Goal: Task Accomplishment & Management: Complete application form

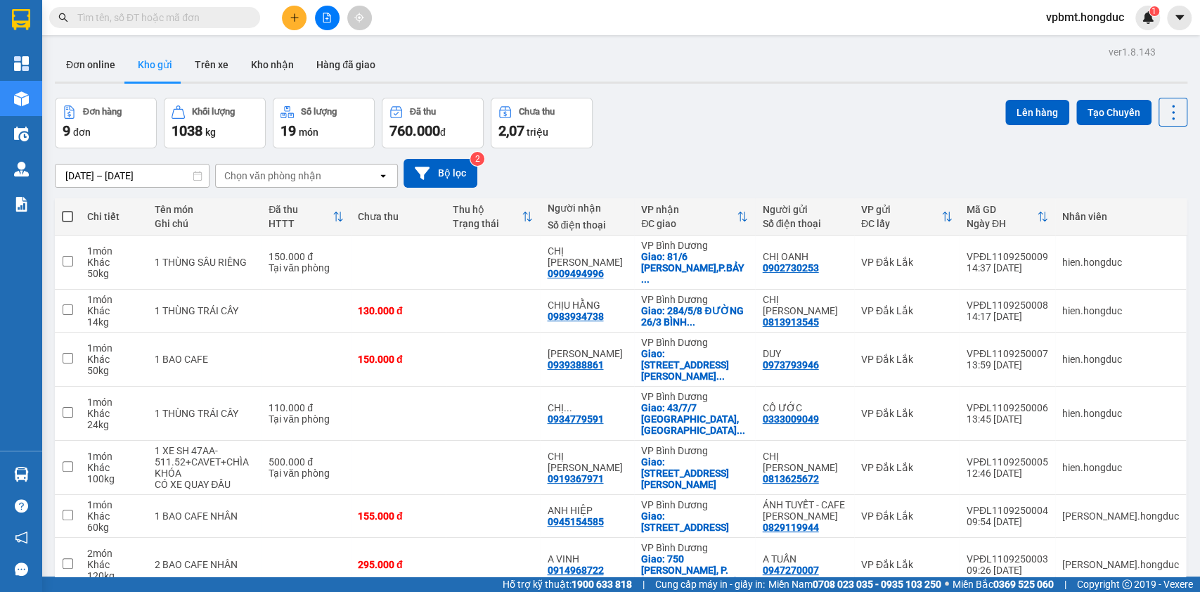
click at [297, 13] on icon "plus" at bounding box center [295, 18] width 10 height 10
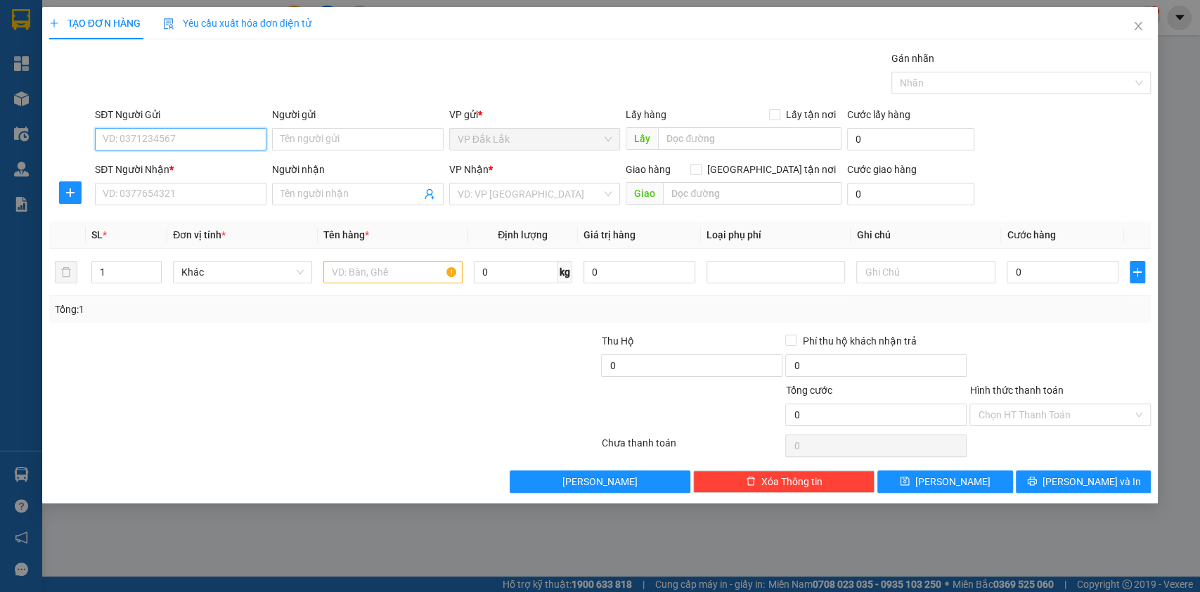
click at [216, 133] on input "SĐT Người Gửi" at bounding box center [180, 139] width 171 height 22
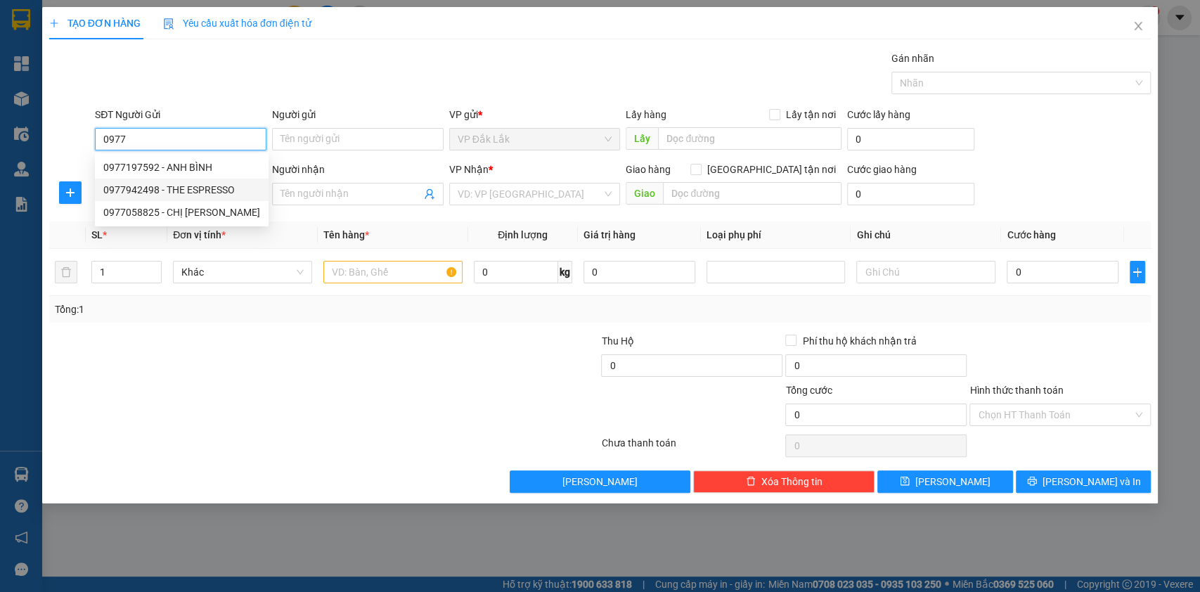
click at [223, 188] on div "0977942498 - THE ESPRESSO" at bounding box center [181, 189] width 157 height 15
type input "0977942498"
type input "THE ESPRESSO"
type input "0903090822"
type input "Ms. THẢO"
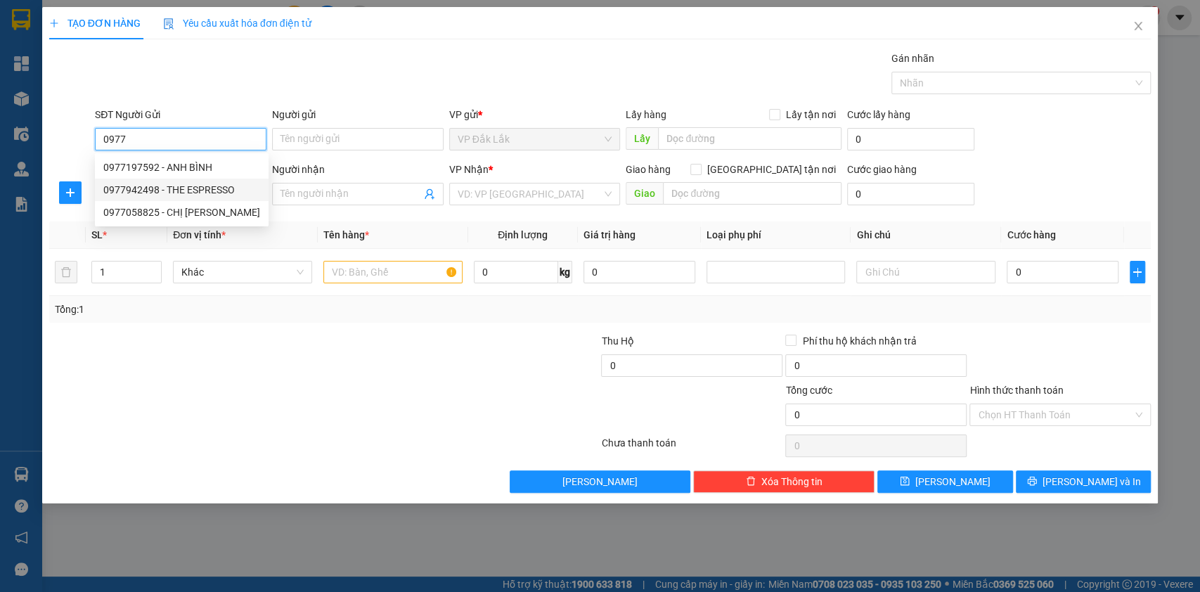
checkbox input "true"
type input "SỐ 28 HAI BÀ TRƯNG, P. ĐÔNG HÒA, TP DĨ AN"
type input "60.000"
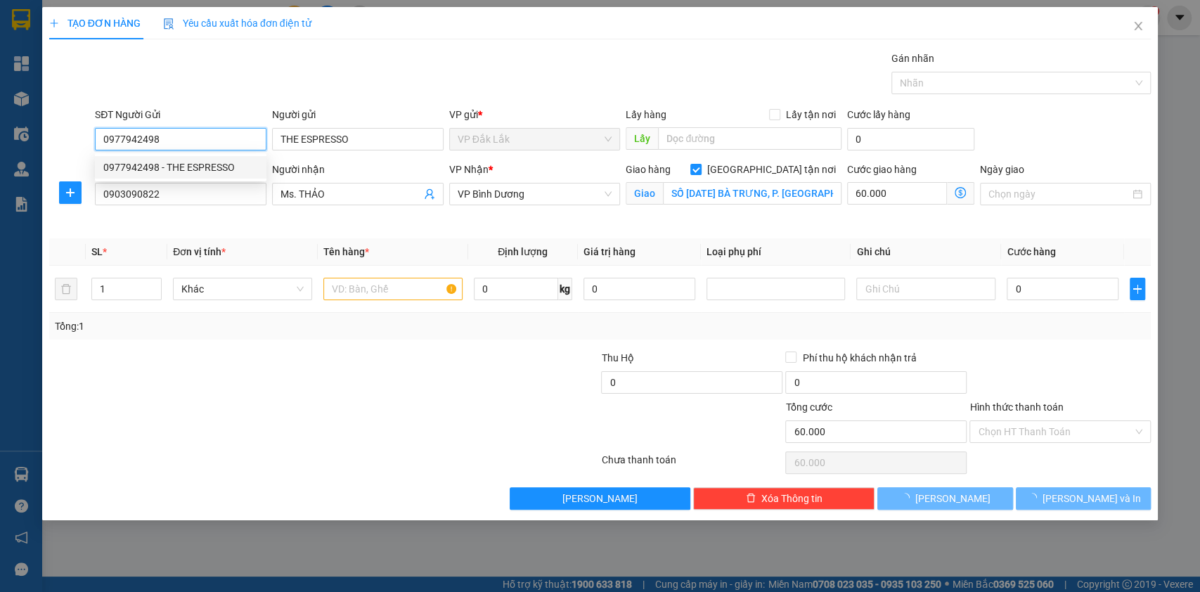
type input "105.000"
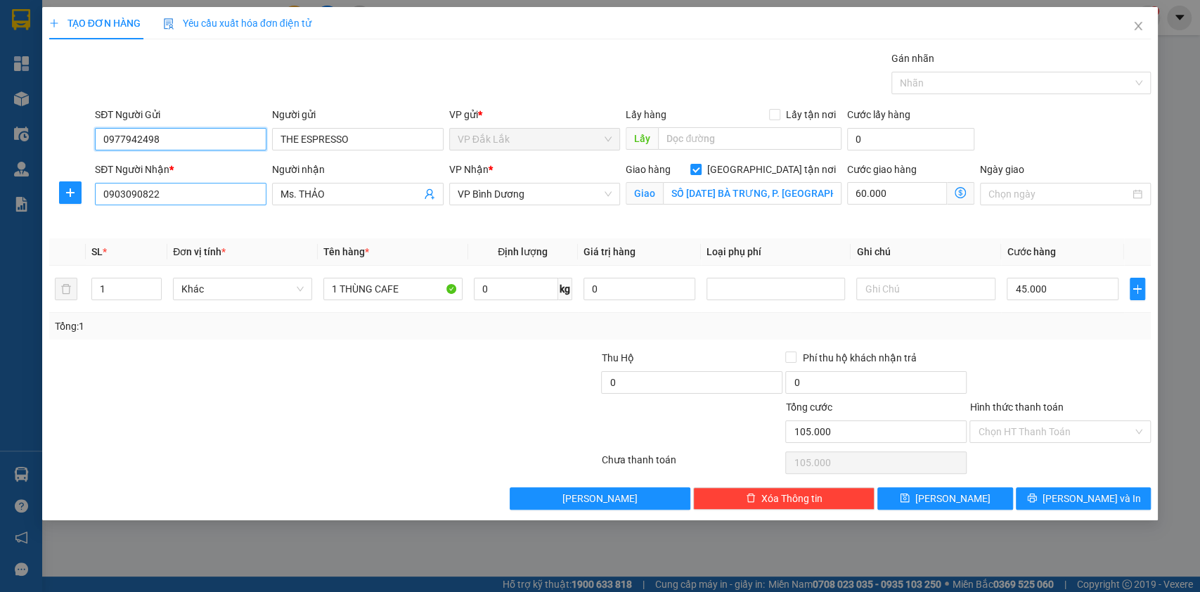
type input "0977942498"
click at [231, 202] on input "0903090822" at bounding box center [180, 194] width 171 height 22
click at [269, 221] on div "Người nhận Ms. THẢO" at bounding box center [357, 195] width 177 height 66
click at [503, 287] on input "0" at bounding box center [516, 289] width 84 height 22
type input "20"
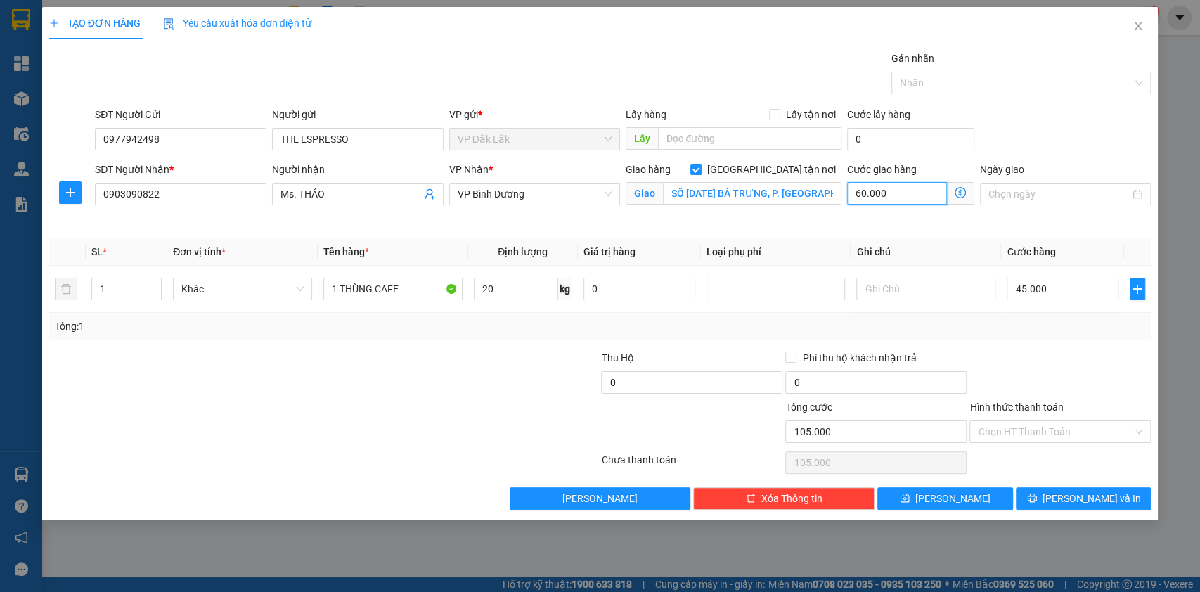
click at [912, 202] on input "60.000" at bounding box center [897, 193] width 100 height 22
click at [1053, 294] on input "45.000" at bounding box center [1062, 289] width 112 height 22
type input "60.005"
type input "5"
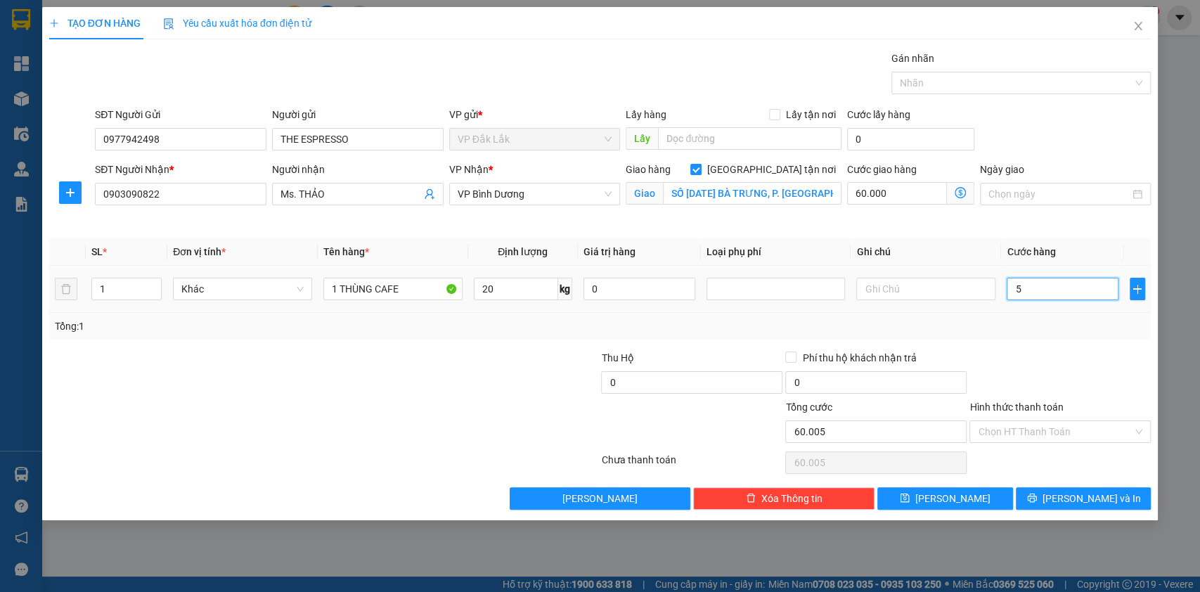
type input "60.050"
type input "50"
type input "60.500"
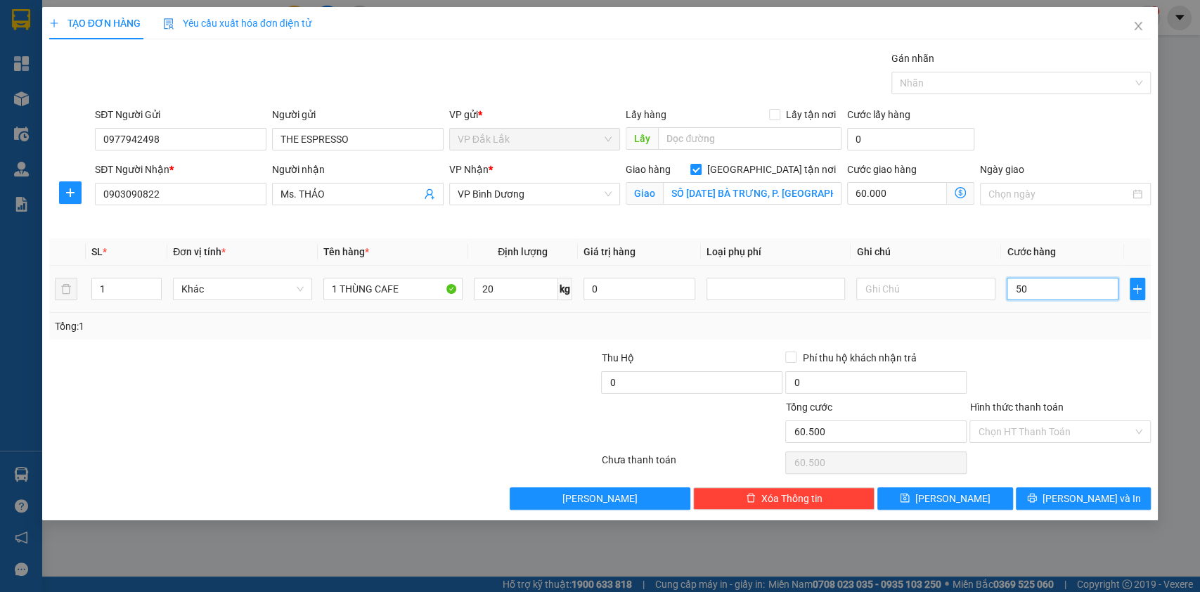
type input "500"
type input "65.000"
type input "5.000"
type input "110.000"
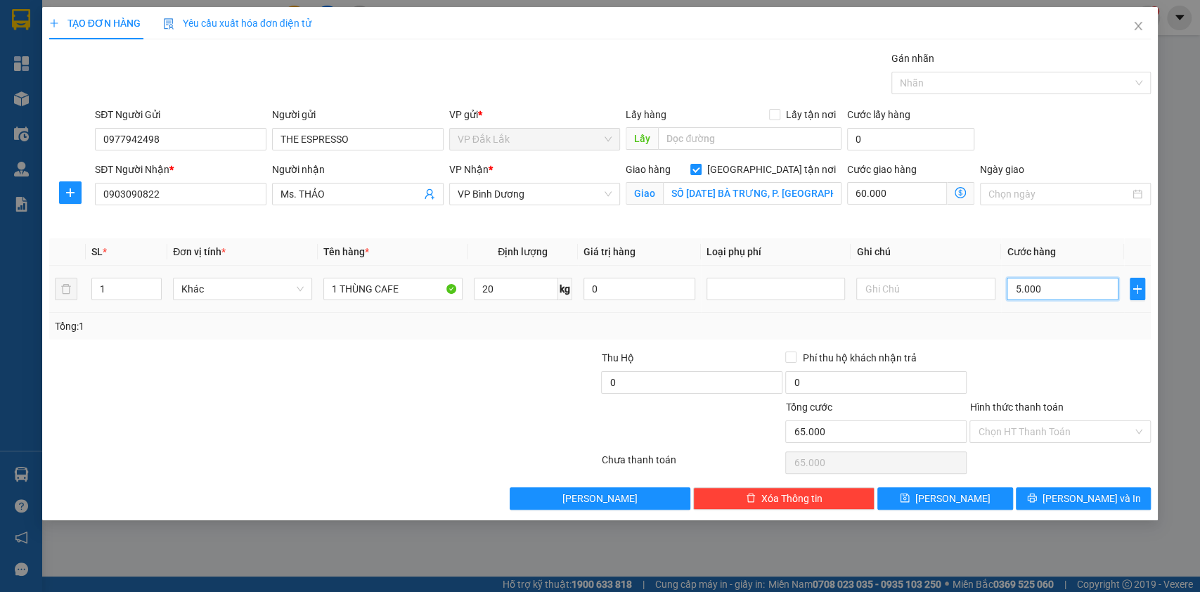
type input "110.000"
type input "50.000"
click at [1051, 421] on input "Hình thức thanh toán" at bounding box center [1055, 431] width 155 height 21
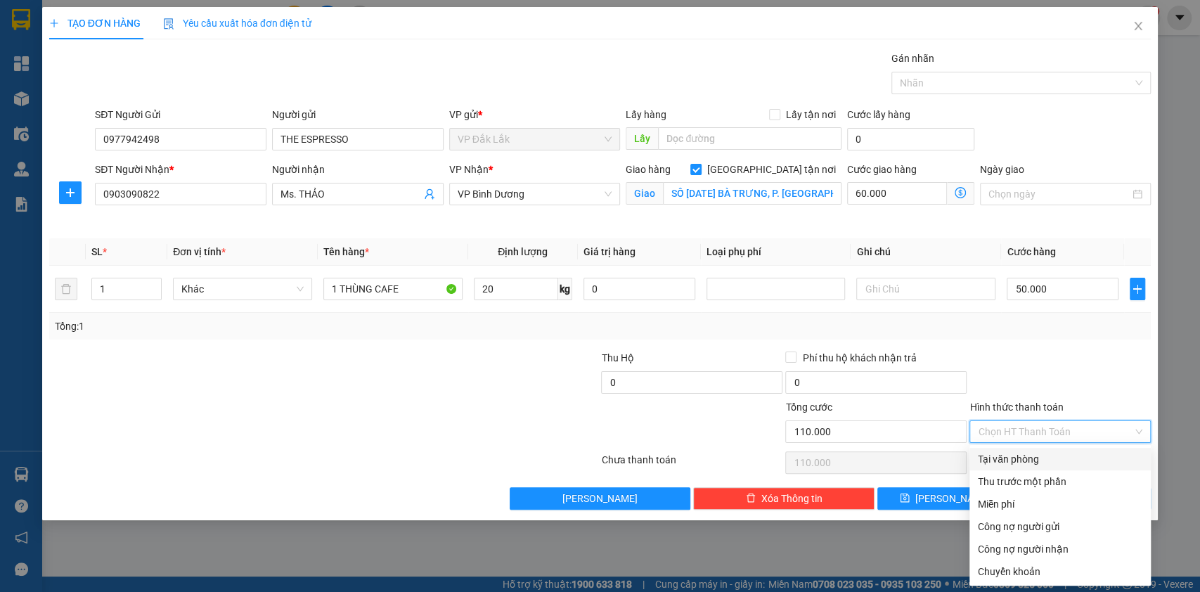
click at [1063, 352] on div at bounding box center [1060, 374] width 184 height 49
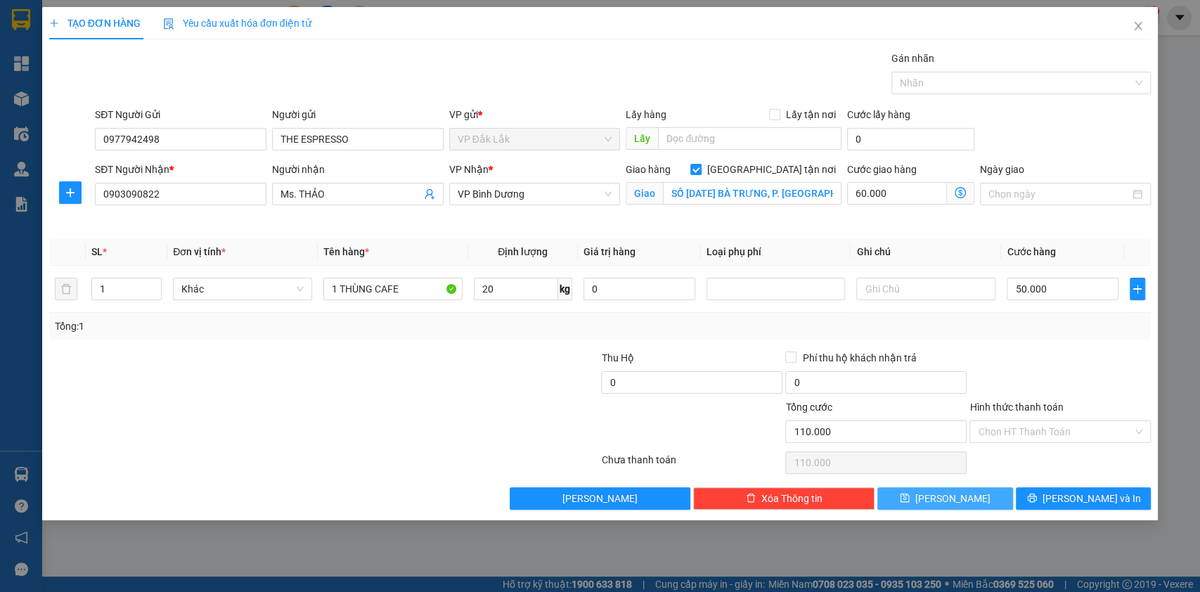
click at [944, 496] on span "Lưu" at bounding box center [952, 498] width 75 height 15
checkbox input "false"
type input "0"
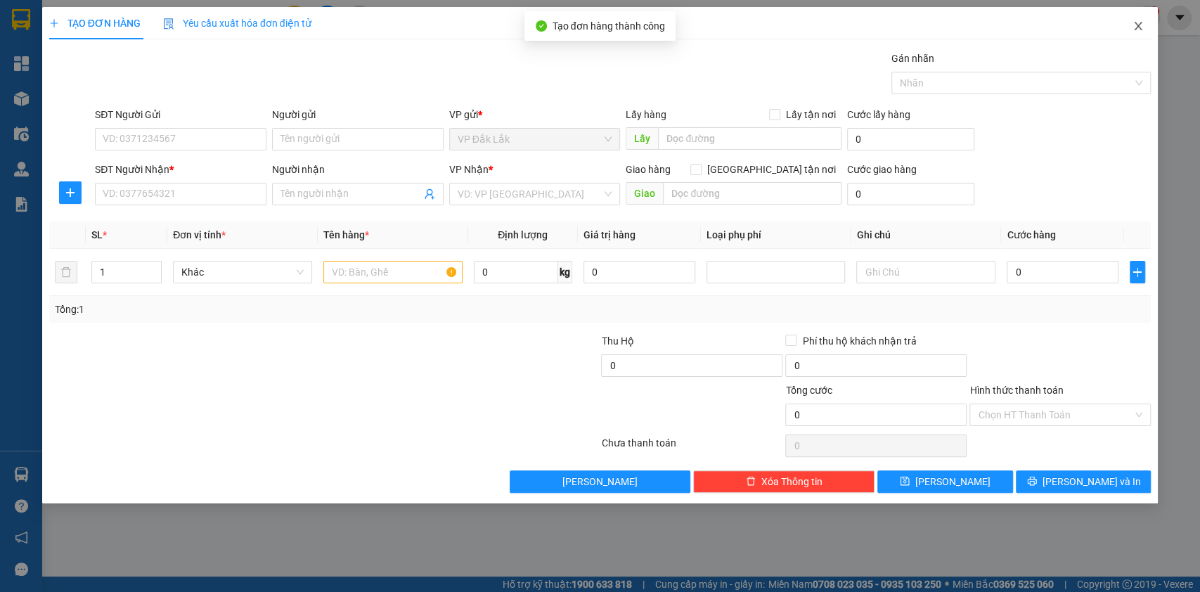
click at [1143, 16] on span "Close" at bounding box center [1137, 26] width 39 height 39
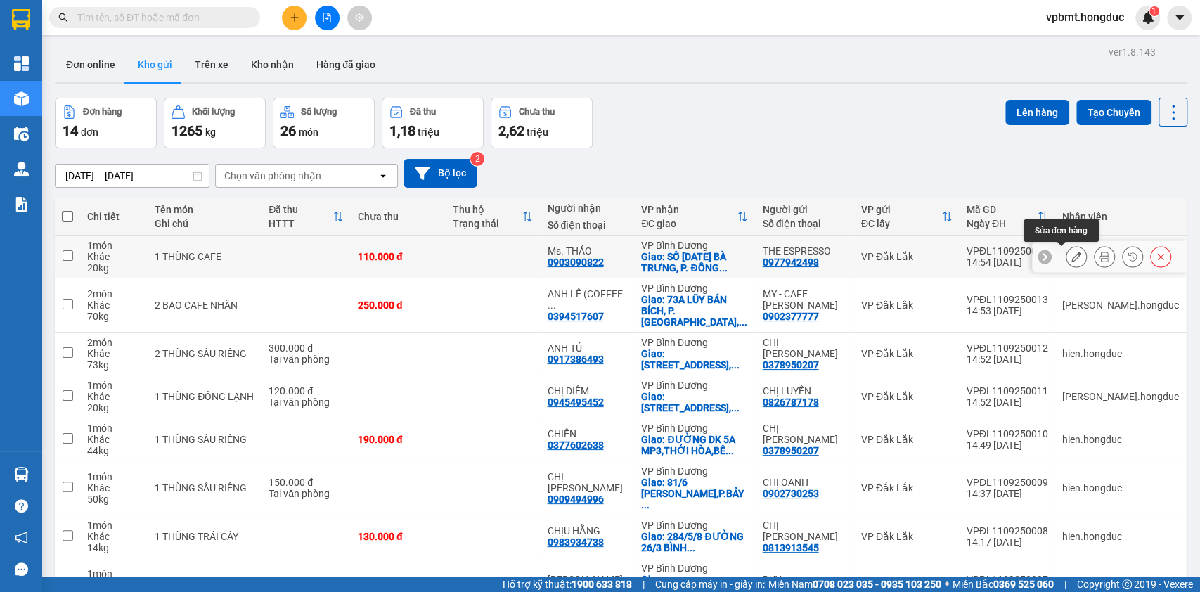
click at [1071, 258] on icon at bounding box center [1076, 257] width 10 height 10
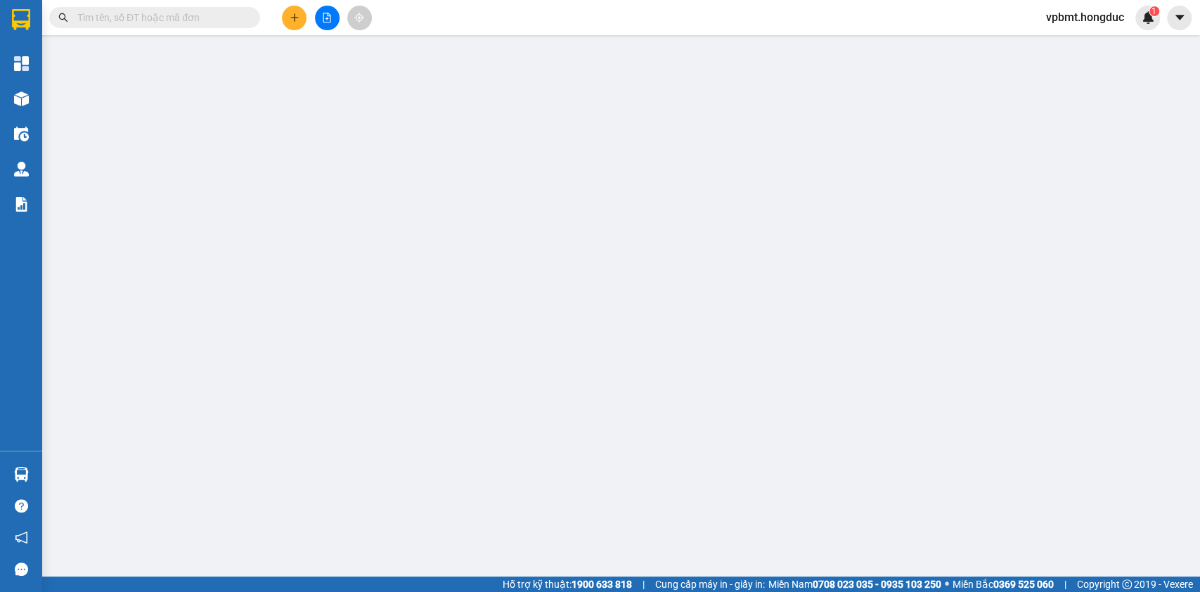
type input "0977942498"
type input "THE ESPRESSO"
type input "0903090822"
type input "Ms. THẢO"
checkbox input "true"
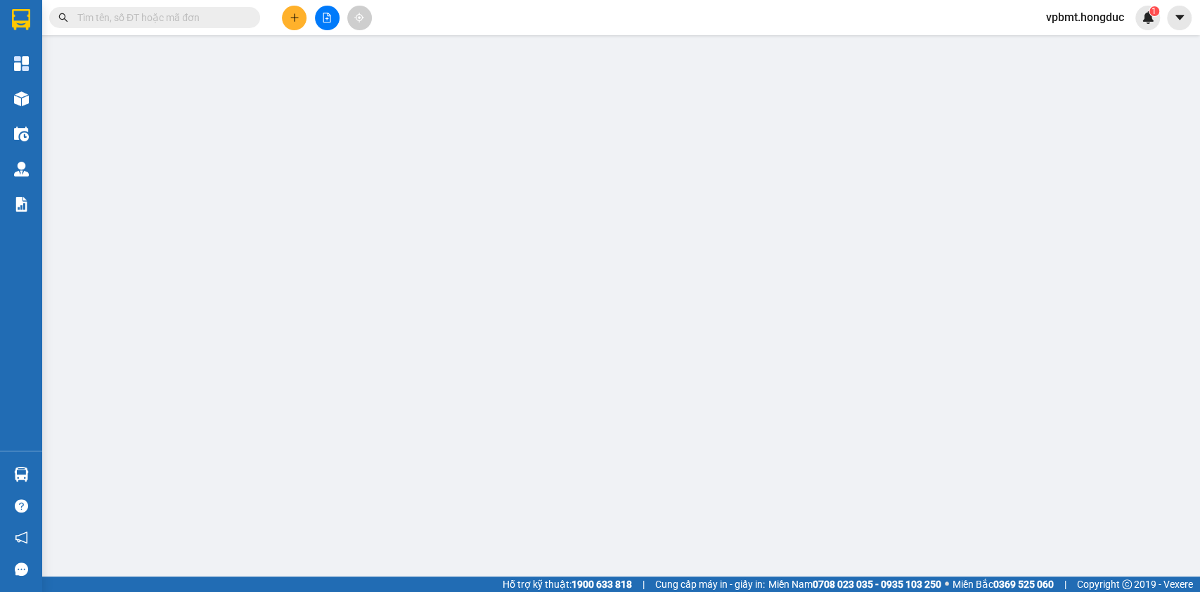
type input "SỐ 28 HAI BÀ TRƯNG, P. ĐÔNG HÒA, TP DĨ AN"
type input "110.000"
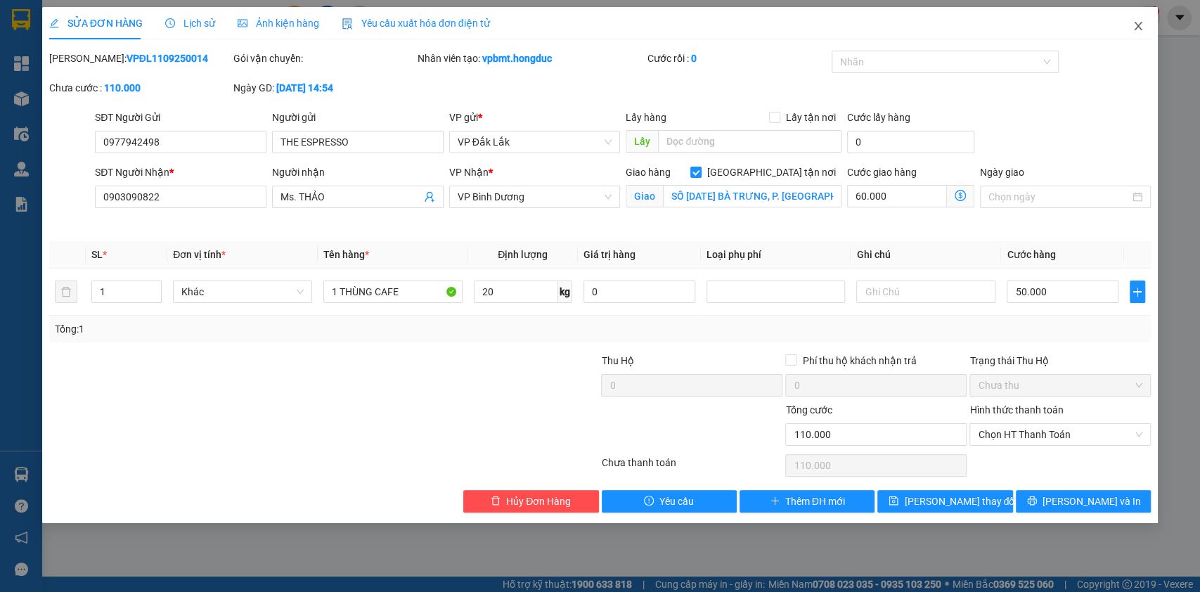
click at [1141, 31] on icon "close" at bounding box center [1137, 25] width 11 height 11
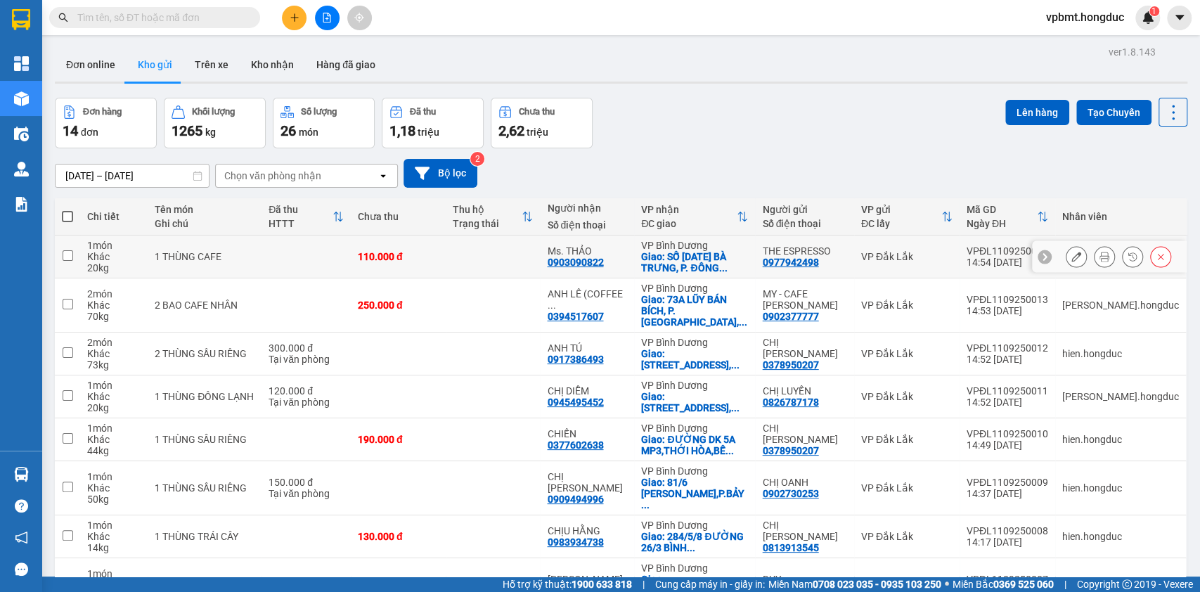
click at [1099, 257] on icon at bounding box center [1104, 257] width 10 height 10
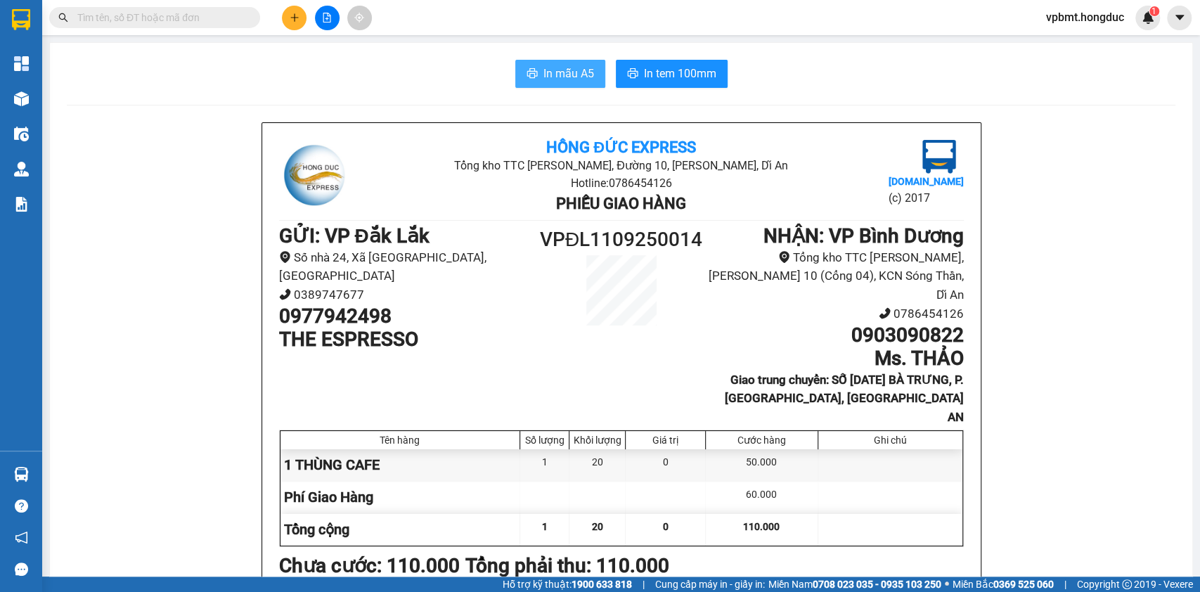
click at [576, 67] on span "In mẫu A5" at bounding box center [568, 74] width 51 height 18
click at [671, 81] on span "In tem 100mm" at bounding box center [680, 74] width 72 height 18
click at [579, 76] on span "In mẫu A5" at bounding box center [568, 74] width 51 height 18
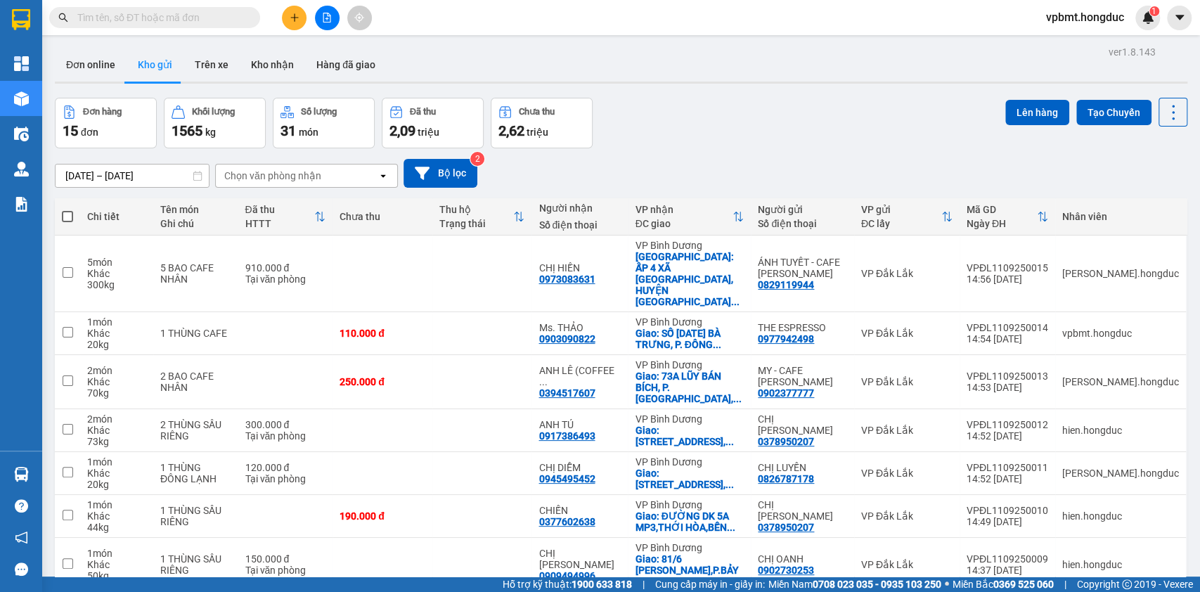
click at [298, 18] on icon "plus" at bounding box center [294, 17] width 8 height 1
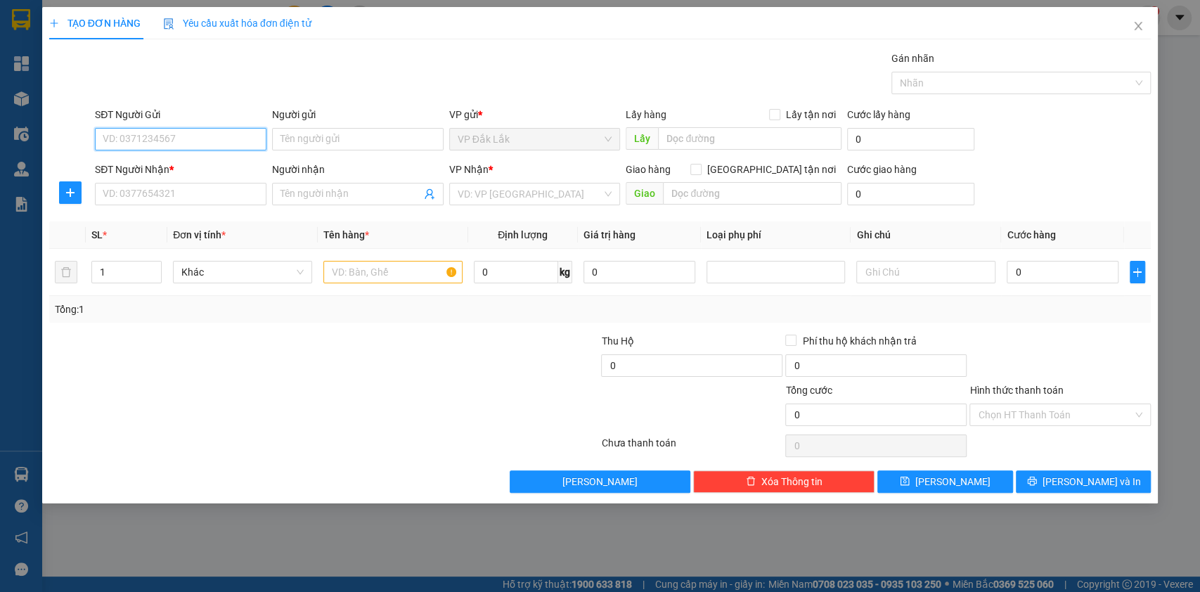
click at [242, 138] on input "SĐT Người Gửi" at bounding box center [180, 139] width 171 height 22
type input "0843421979"
click at [330, 129] on input "Người gửi" at bounding box center [357, 139] width 171 height 22
type input "c"
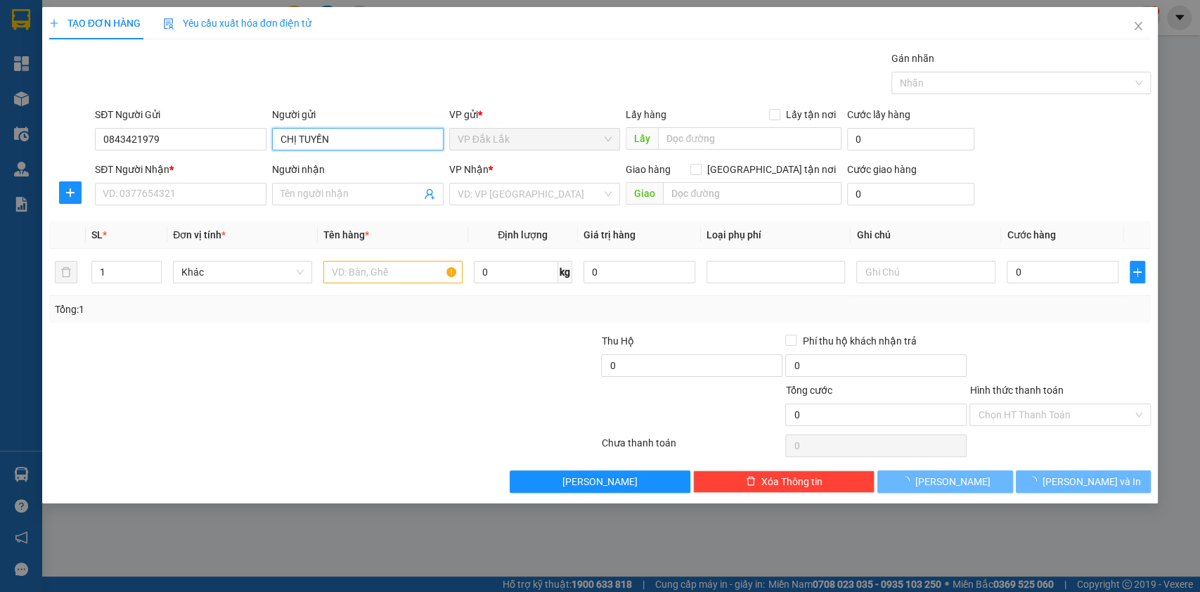
type input "CHỊ TUYỀN"
click at [236, 205] on div "SĐT Người Nhận * VD: 0377654321" at bounding box center [180, 186] width 171 height 49
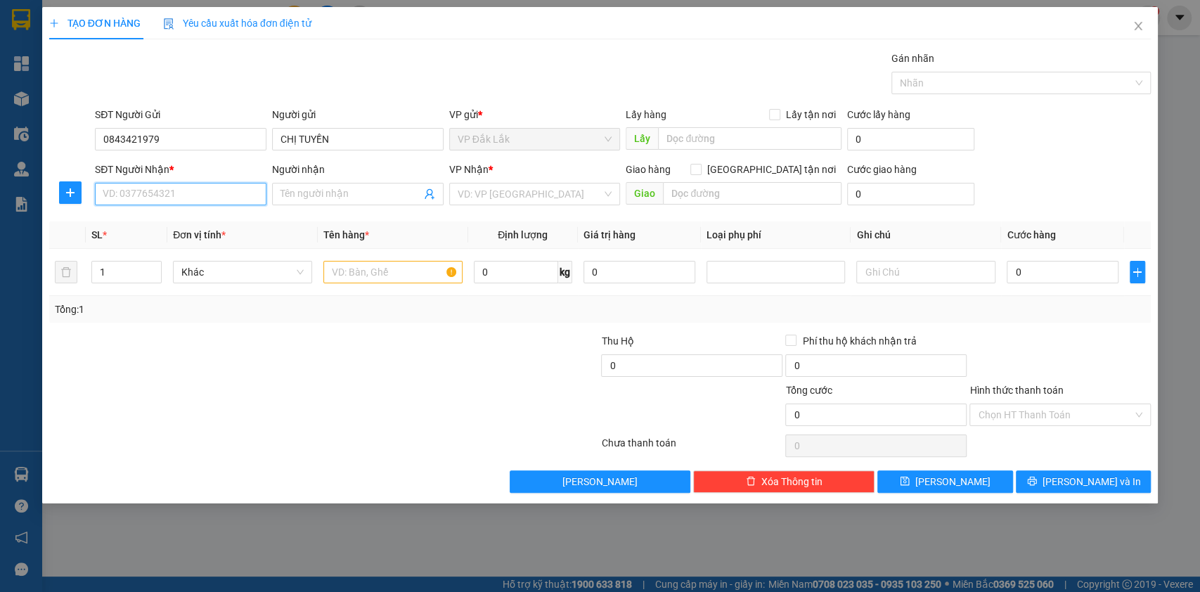
click at [238, 200] on input "SĐT Người Nhận *" at bounding box center [180, 194] width 171 height 22
type input "0947502007"
click at [337, 186] on input "Người nhận" at bounding box center [350, 193] width 141 height 15
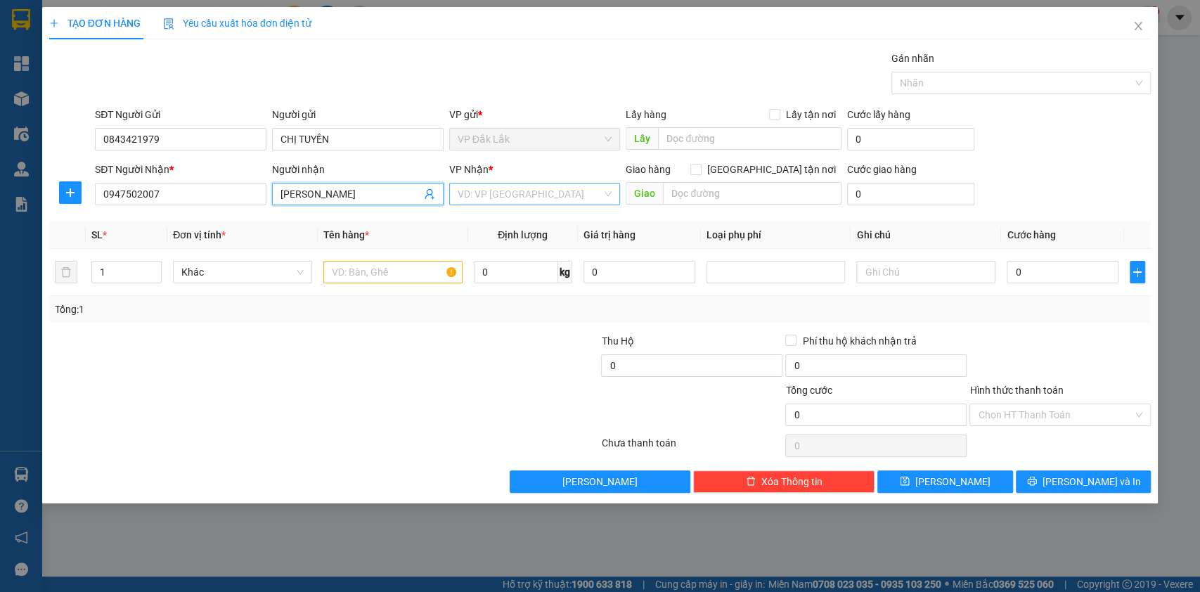
type input "[PERSON_NAME]"
click at [521, 197] on input "search" at bounding box center [530, 193] width 145 height 21
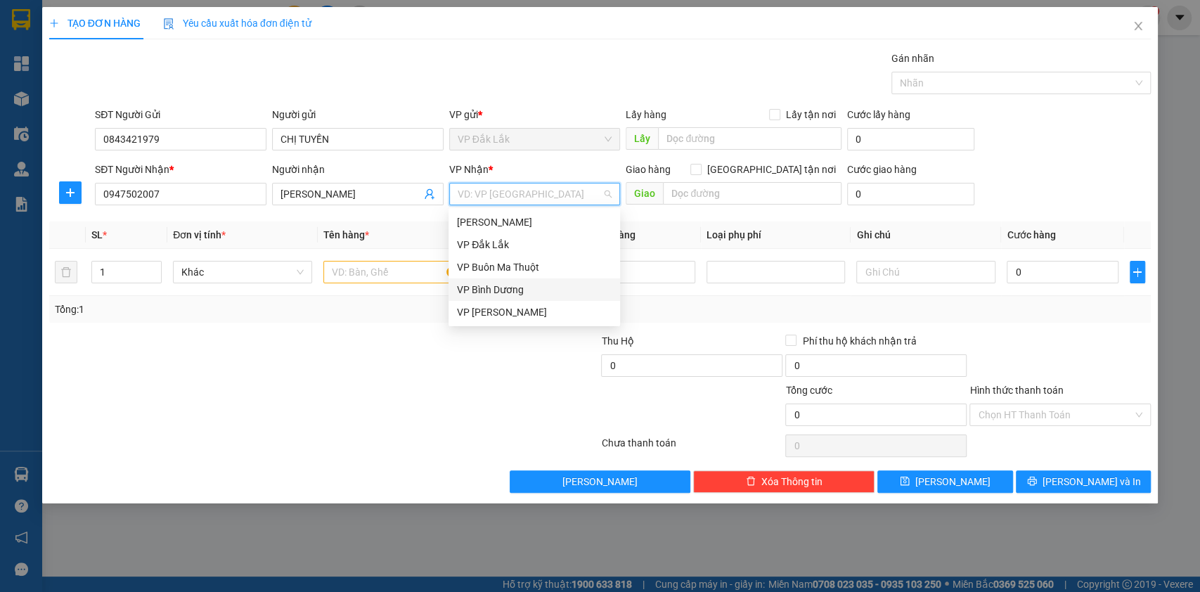
click at [510, 292] on div "VP Bình Dương" at bounding box center [534, 289] width 155 height 15
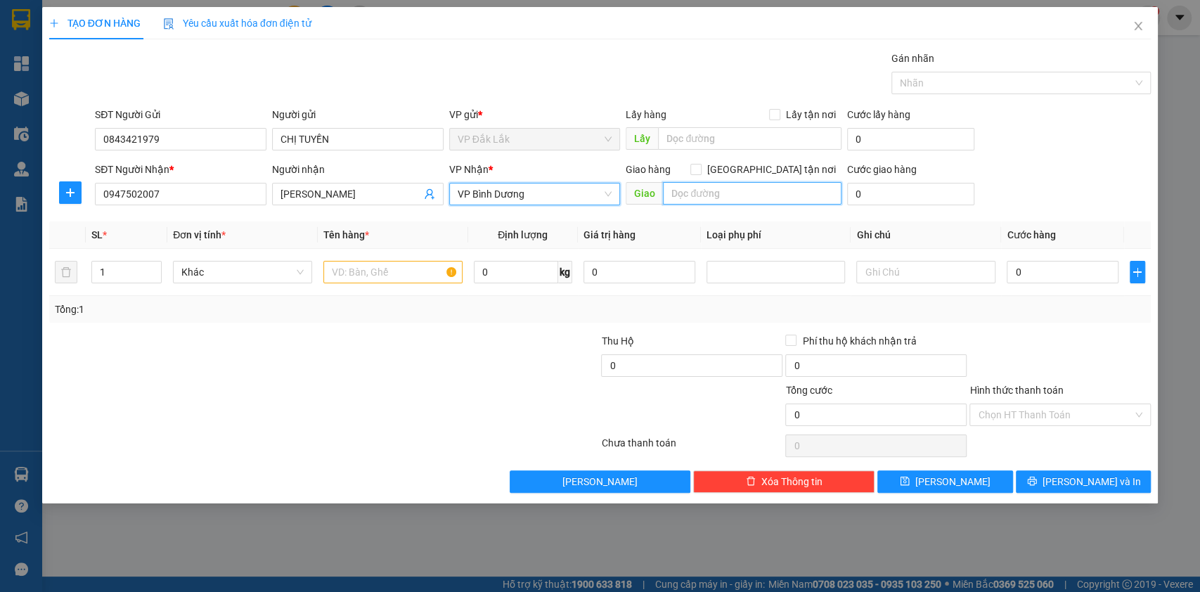
click at [722, 195] on input "text" at bounding box center [752, 193] width 179 height 22
click at [777, 171] on span "Giao tận nơi" at bounding box center [771, 169] width 140 height 15
click at [700, 171] on input "Giao tận nơi" at bounding box center [695, 169] width 10 height 10
checkbox input "true"
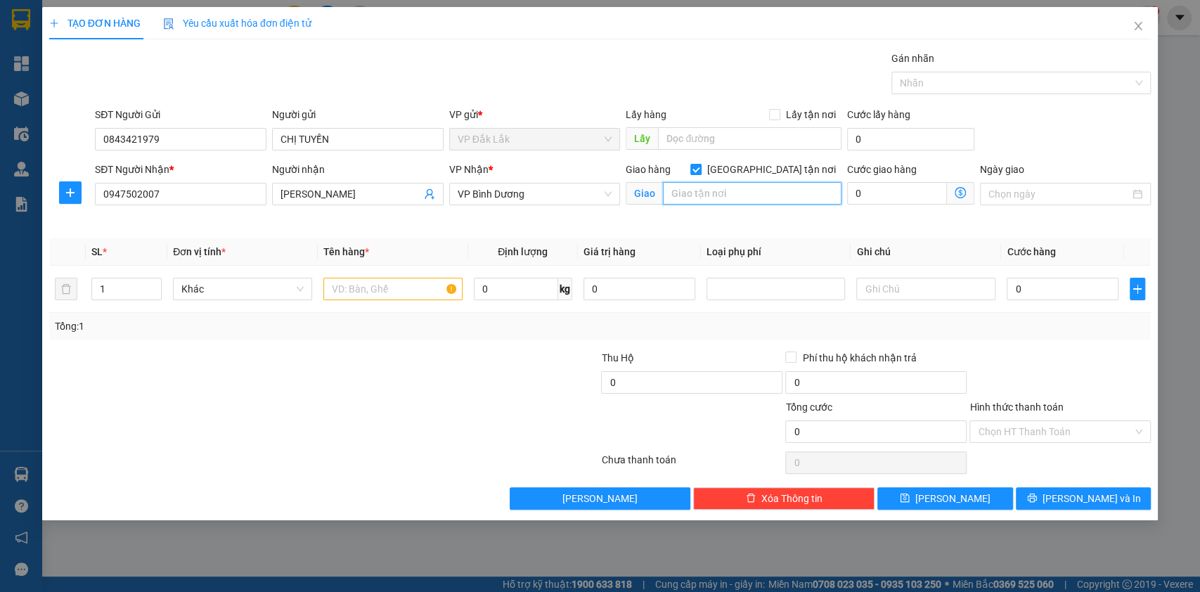
click at [772, 194] on input "text" at bounding box center [752, 193] width 179 height 22
type input "216 XÓM CHIẾU, QUẬN 4, HCM"
click at [523, 293] on input "0" at bounding box center [516, 289] width 84 height 22
type input "9"
click at [375, 290] on input "text" at bounding box center [392, 289] width 139 height 22
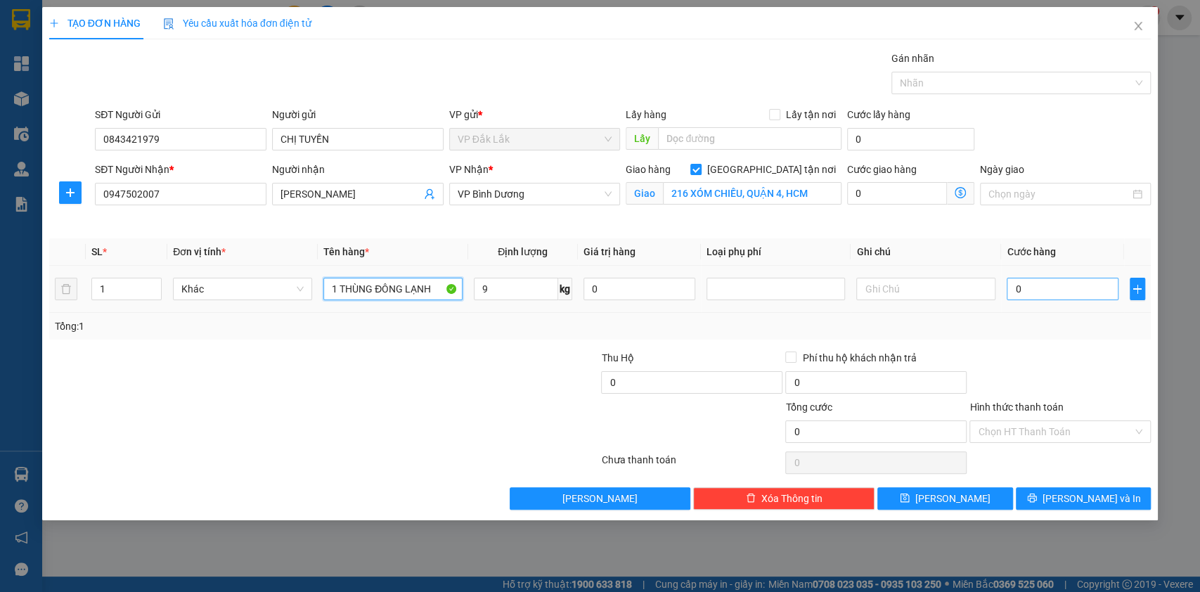
type input "1 THÙNG ĐÔNG LẠNH"
click at [1069, 285] on input "0" at bounding box center [1062, 289] width 112 height 22
type input "3"
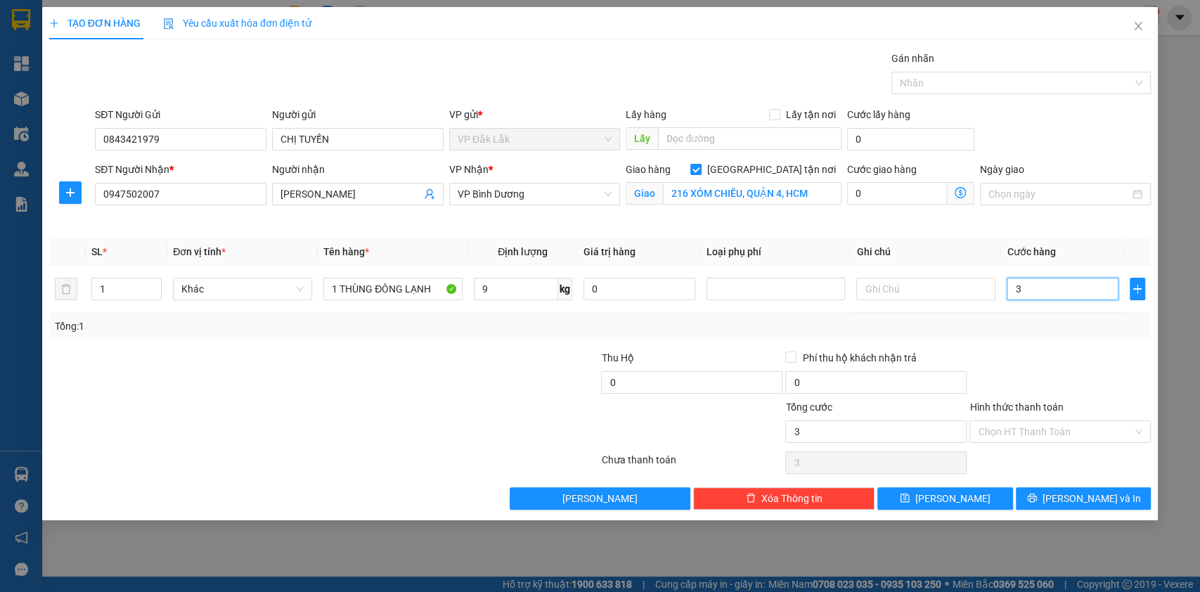
type input "35"
type input "350"
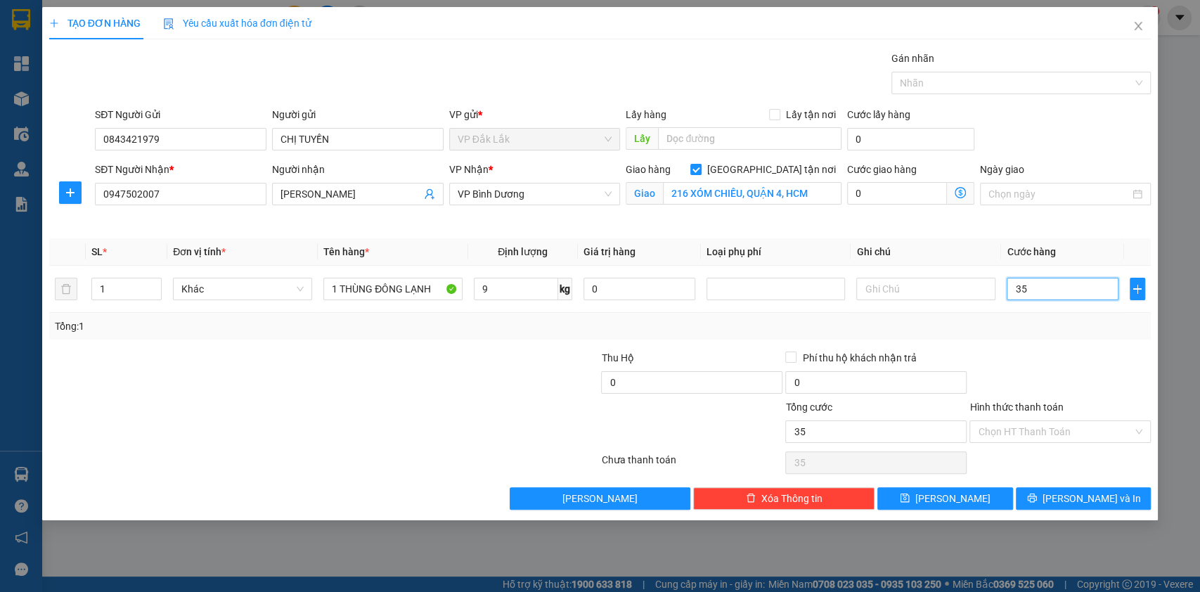
type input "350"
type input "3.500"
type input "35.000"
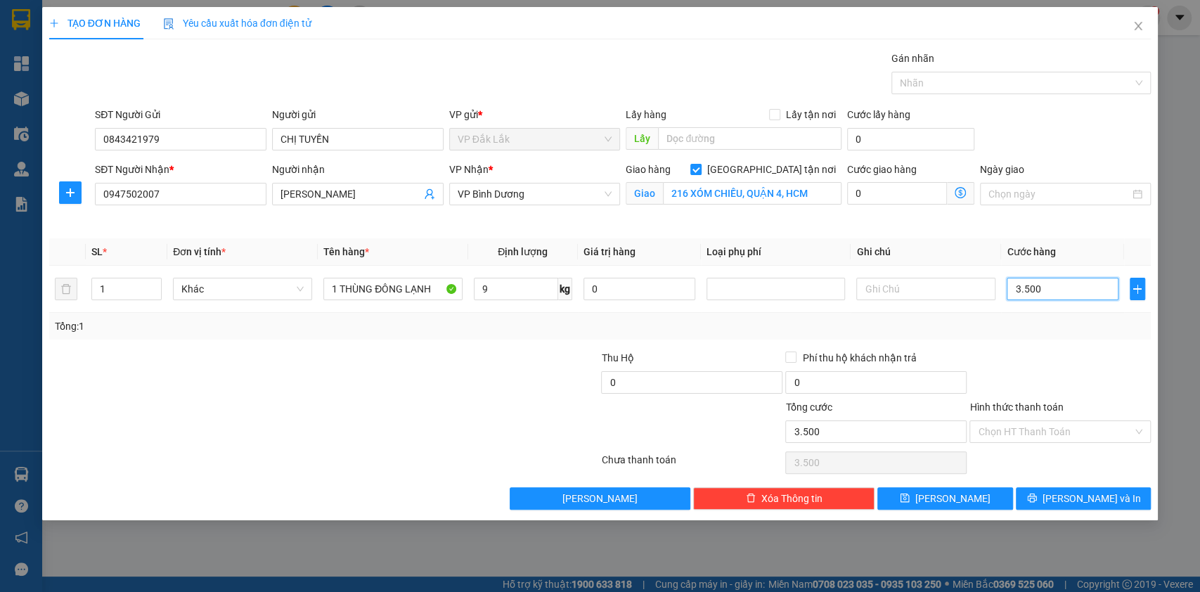
type input "35.000"
click at [926, 192] on input "0" at bounding box center [897, 193] width 100 height 22
type input "35.007"
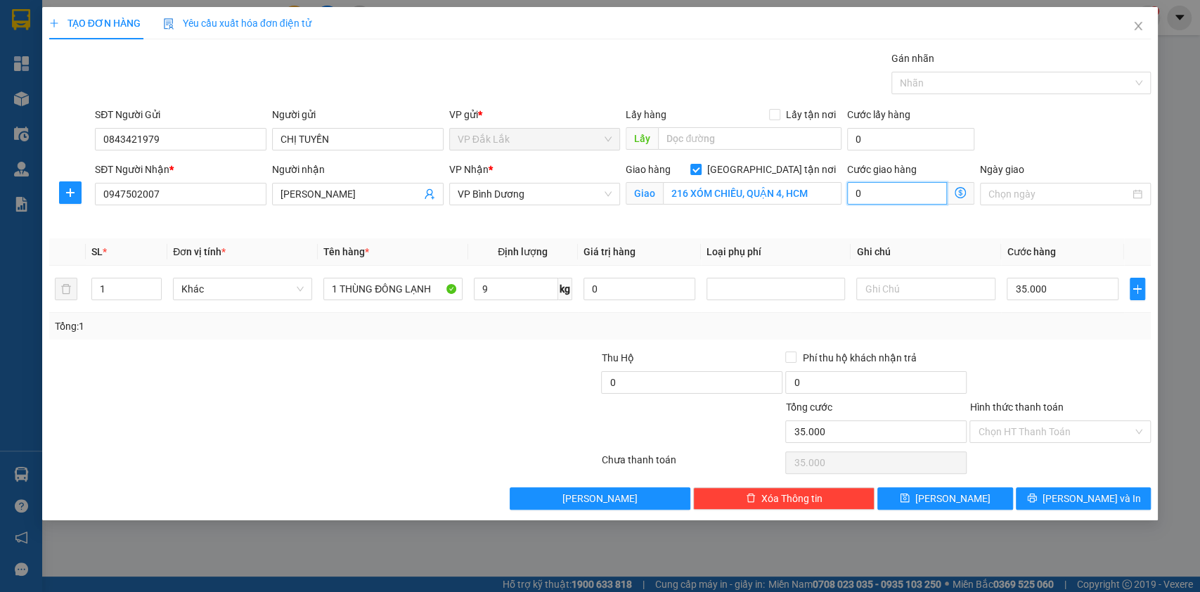
type input "35.007"
type input "7"
type input "35.075"
type input "75"
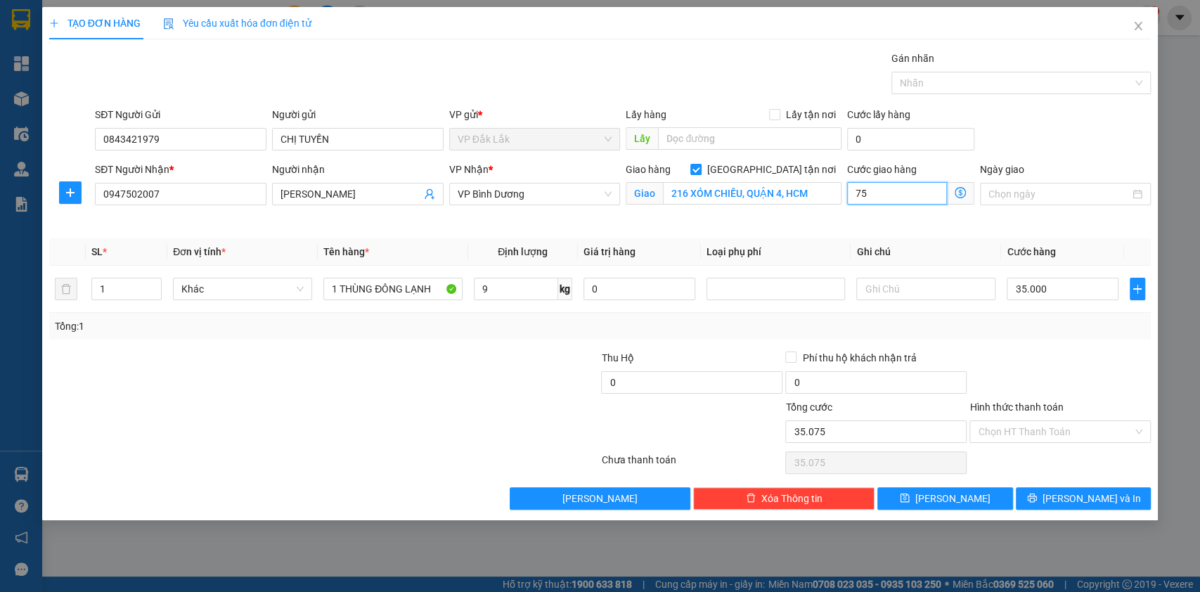
type input "35.750"
type input "750"
type input "42.500"
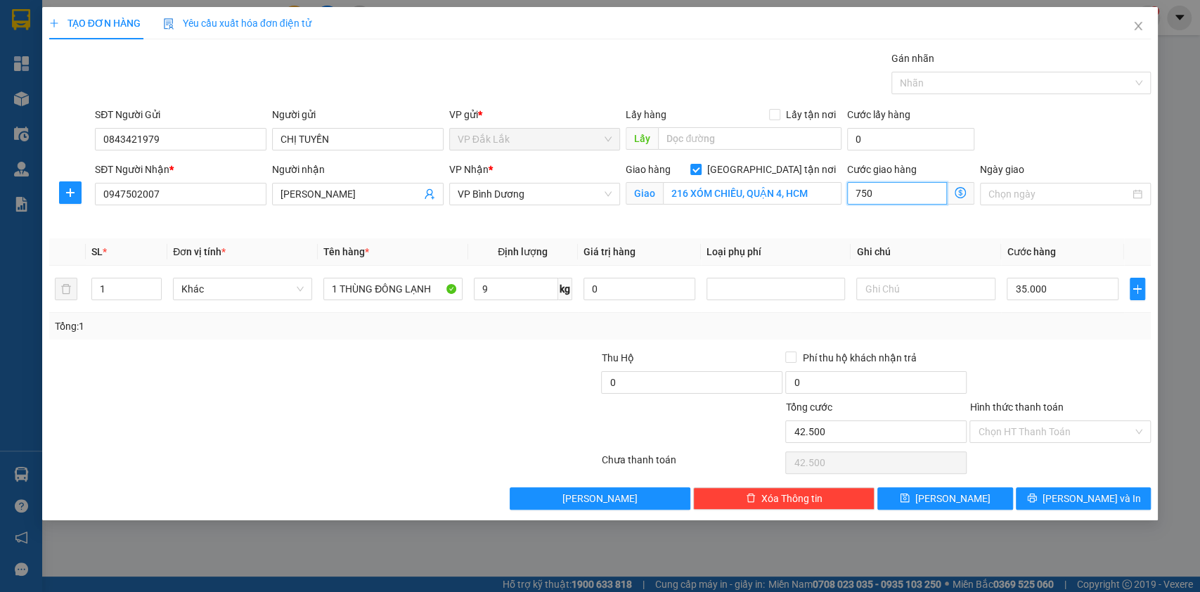
type input "7.500"
type input "110.000"
type input "75.000"
click at [950, 280] on input "text" at bounding box center [925, 289] width 139 height 22
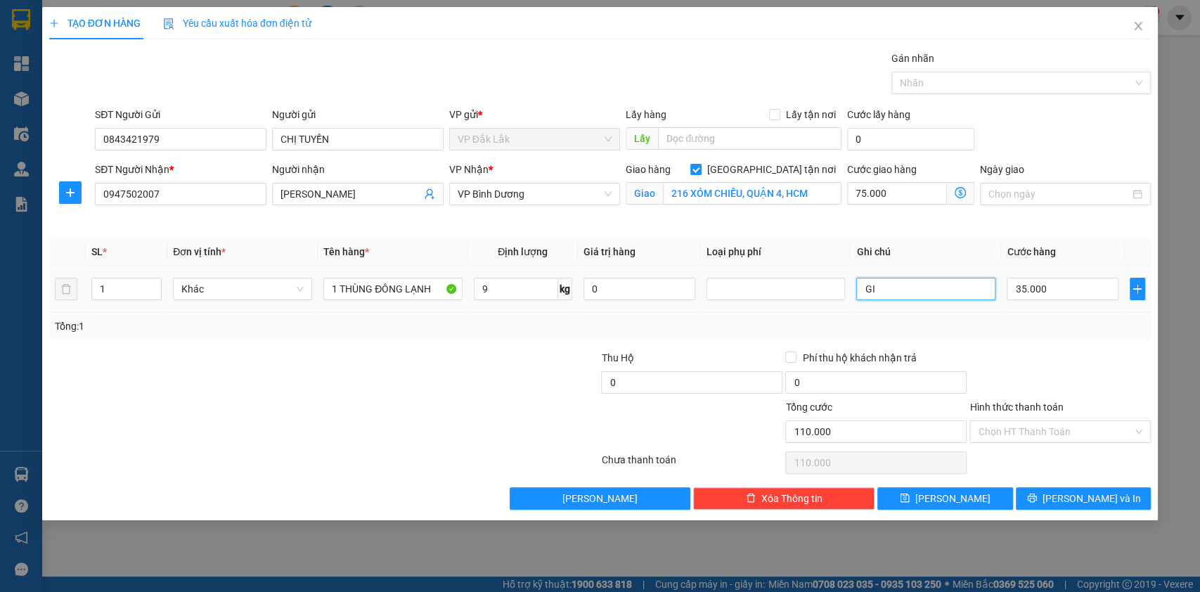
type input "G"
type input "TRANH THỦ GIAO SỚM"
click at [1054, 432] on input "Hình thức thanh toán" at bounding box center [1055, 431] width 155 height 21
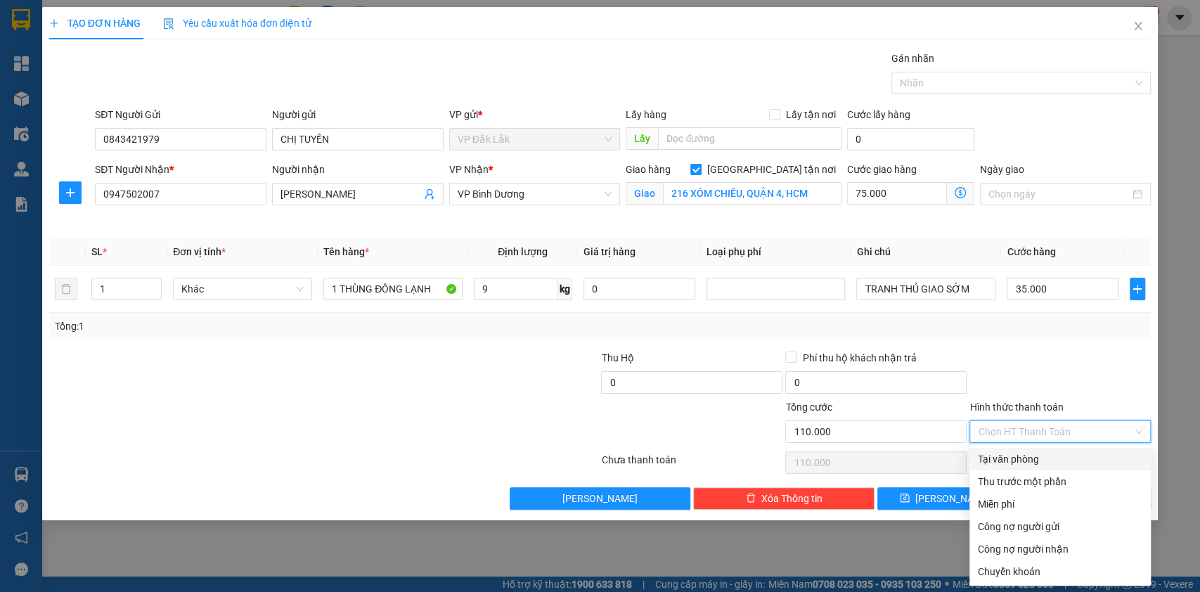
click at [1013, 454] on div "Tại văn phòng" at bounding box center [1060, 458] width 164 height 15
type input "0"
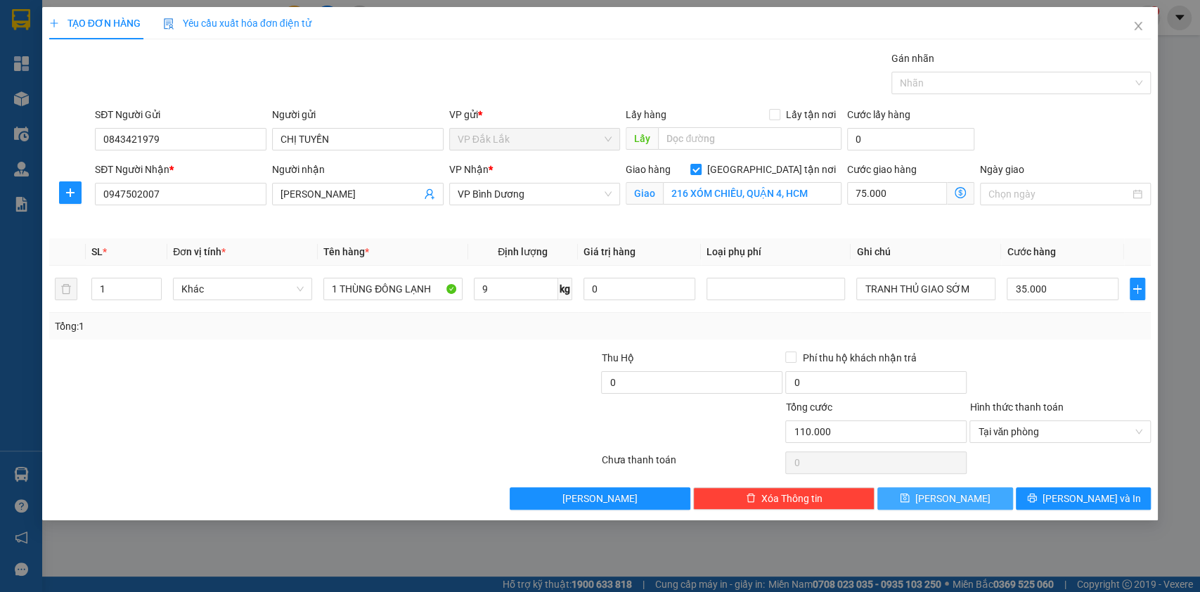
click at [977, 503] on button "Lưu" at bounding box center [944, 498] width 135 height 22
checkbox input "false"
type input "0"
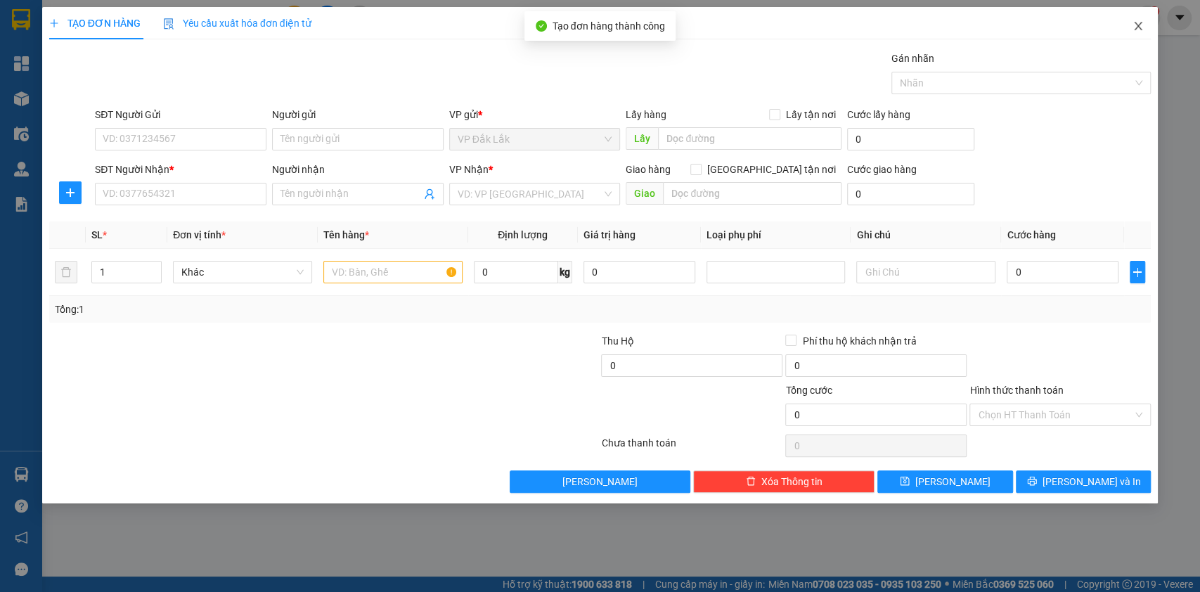
click at [1143, 30] on span "Close" at bounding box center [1137, 26] width 39 height 39
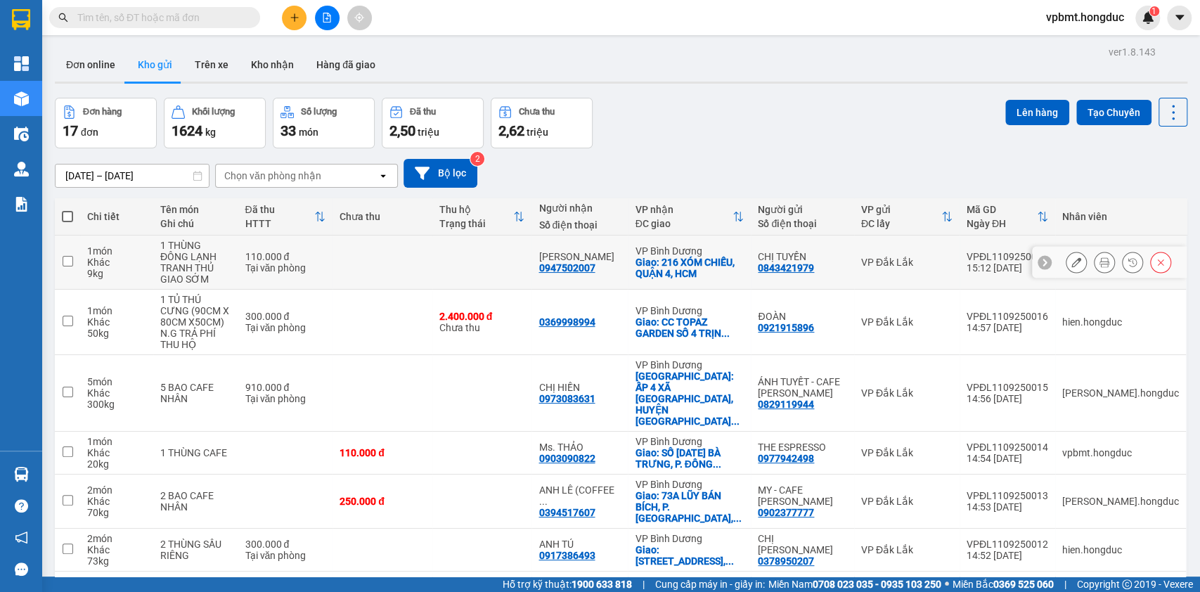
click at [1094, 254] on div at bounding box center [1104, 262] width 21 height 21
click at [1094, 267] on button at bounding box center [1104, 262] width 20 height 25
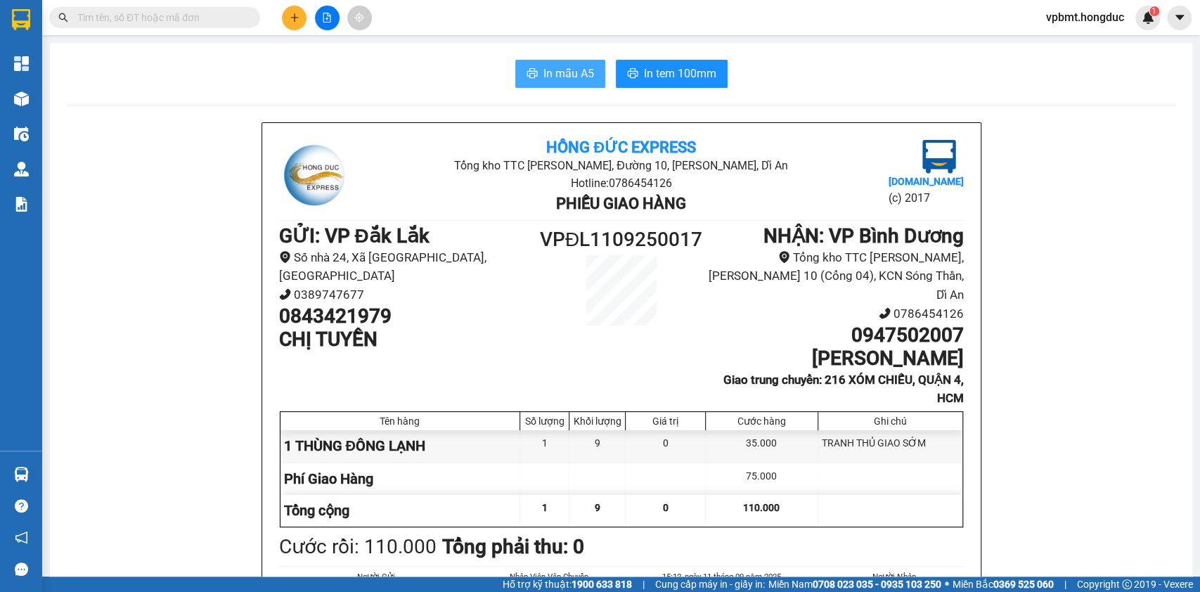
click at [552, 79] on span "In mẫu A5" at bounding box center [568, 74] width 51 height 18
click at [666, 73] on span "In tem 100mm" at bounding box center [680, 74] width 72 height 18
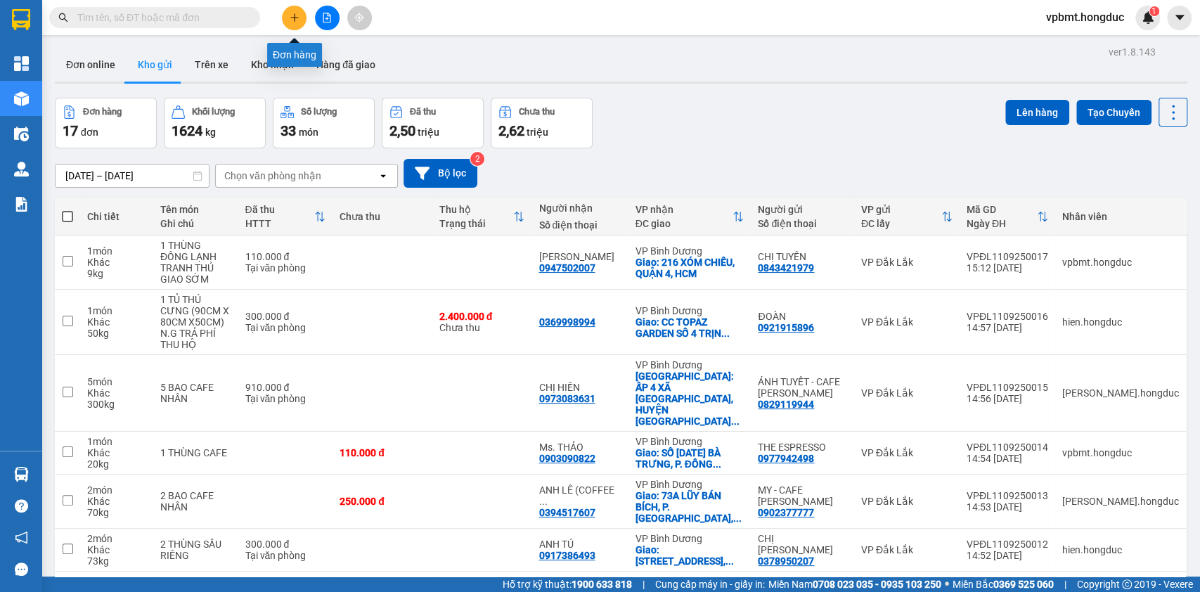
click at [301, 18] on button at bounding box center [294, 18] width 25 height 25
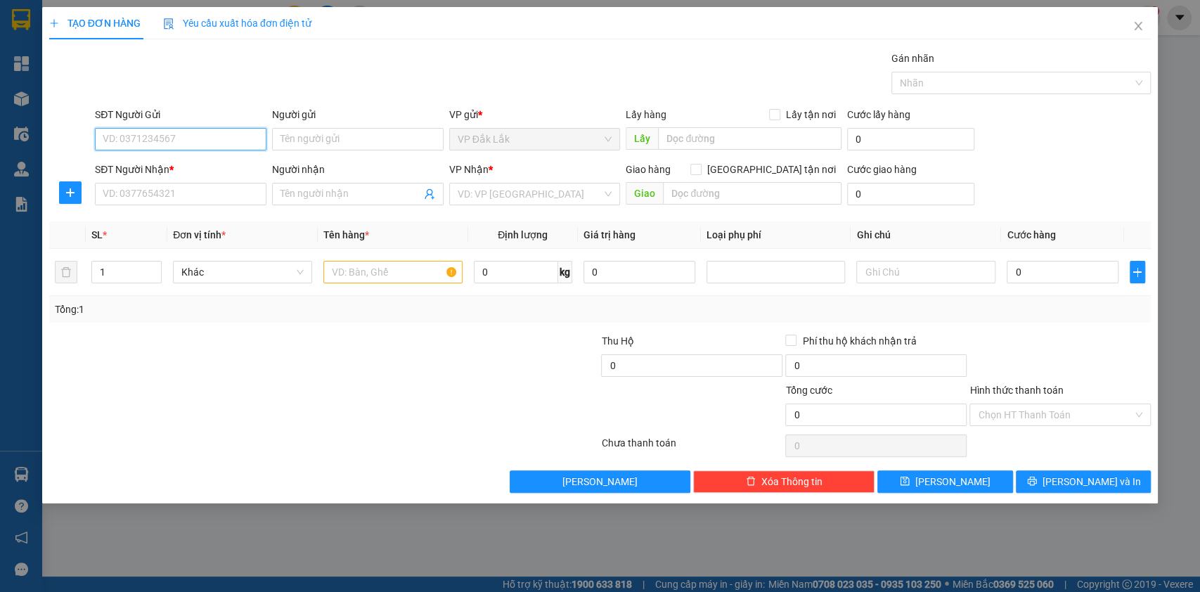
click at [221, 138] on input "SĐT Người Gửi" at bounding box center [180, 139] width 171 height 22
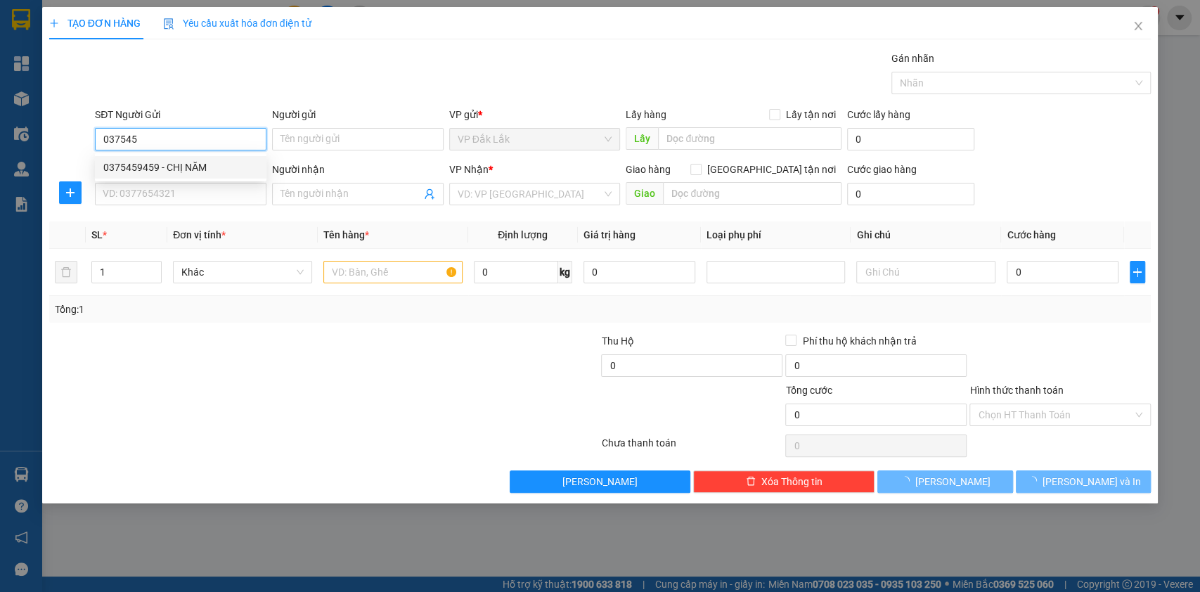
click at [225, 157] on div "0375459459 - CHỊ NĂM" at bounding box center [180, 167] width 171 height 22
type input "0375459459"
type input "CHỊ NĂM"
type input "0869606467"
type input "EM NHÂN"
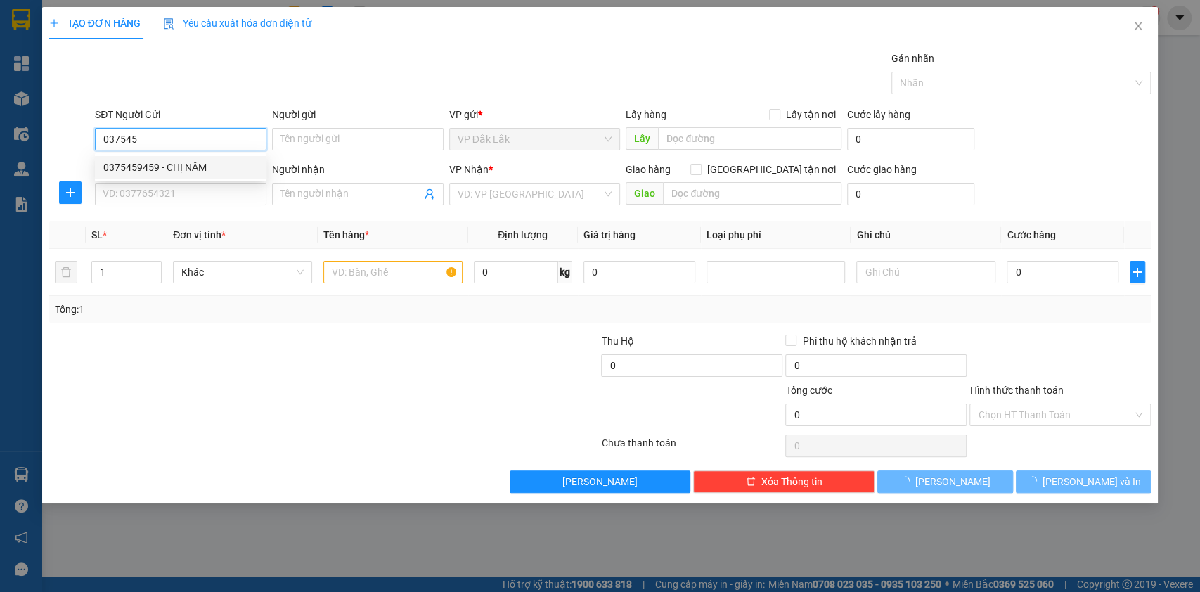
type input "KHO HỒNG ĐỨC"
type input "35.000"
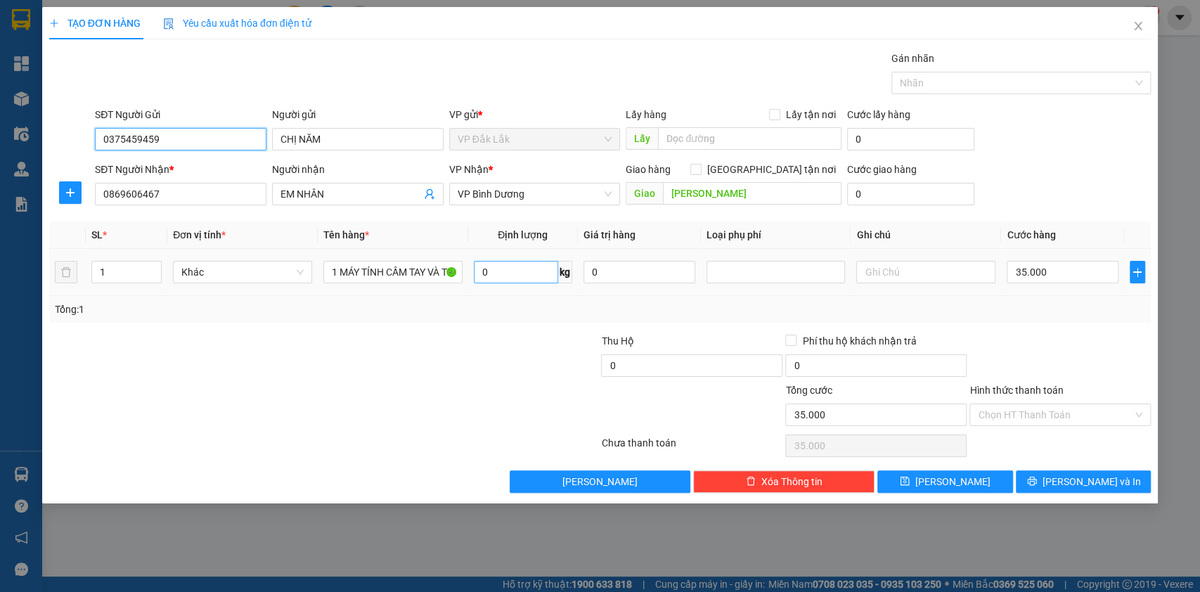
type input "0375459459"
click at [502, 273] on input "0" at bounding box center [516, 272] width 84 height 22
type input "11"
click at [1068, 266] on input "35.000" at bounding box center [1062, 272] width 112 height 22
type input "4"
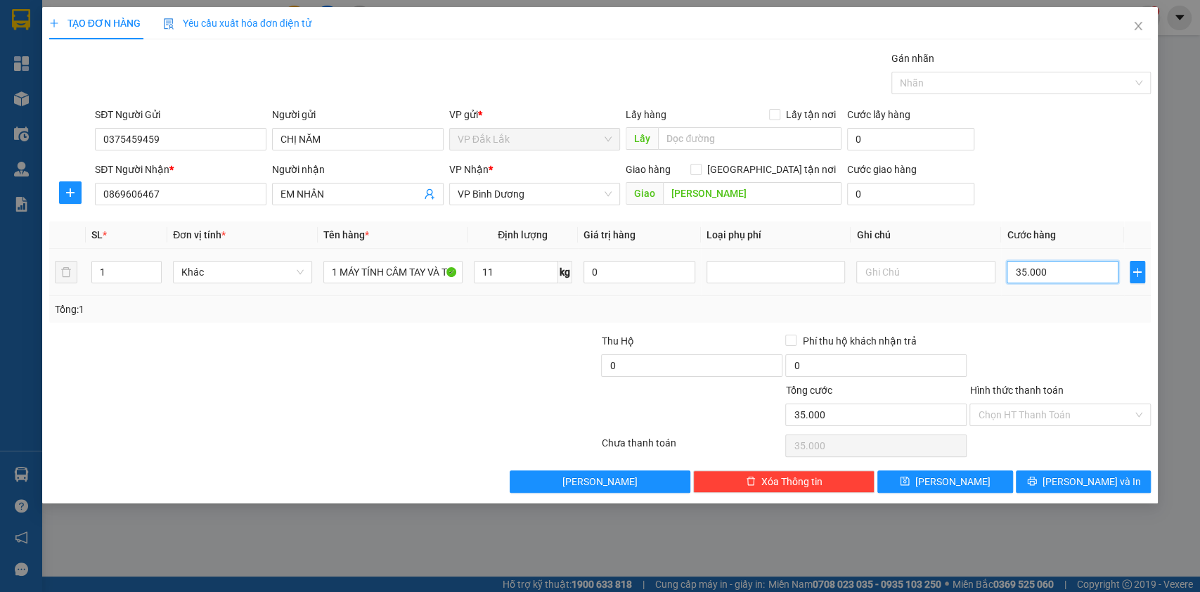
type input "4"
type input "40"
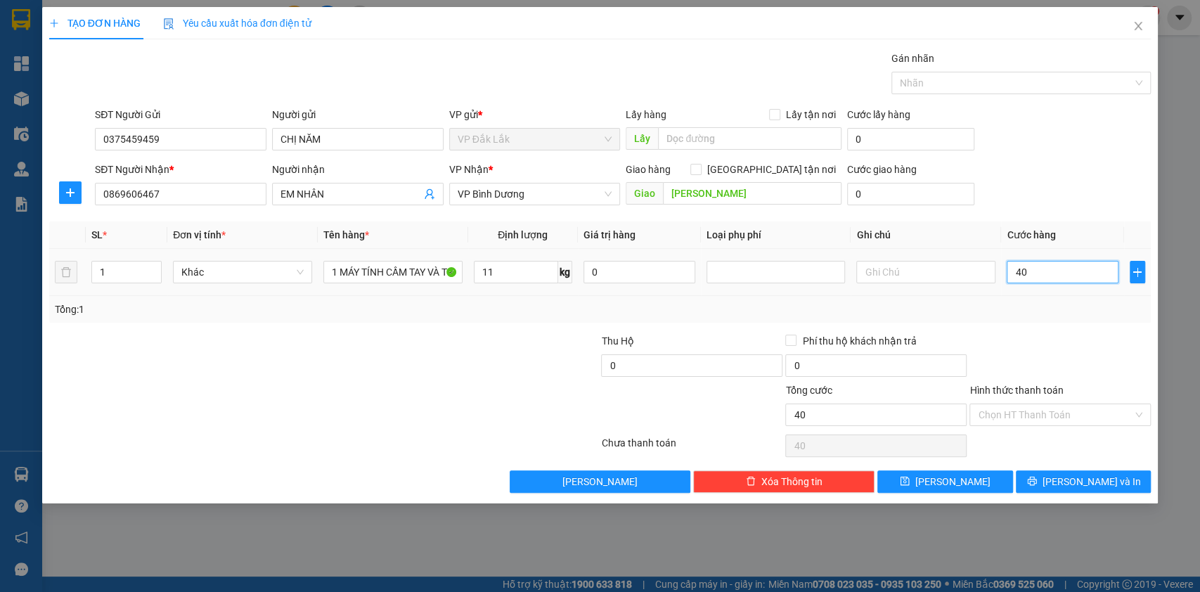
type input "400"
type input "4.000"
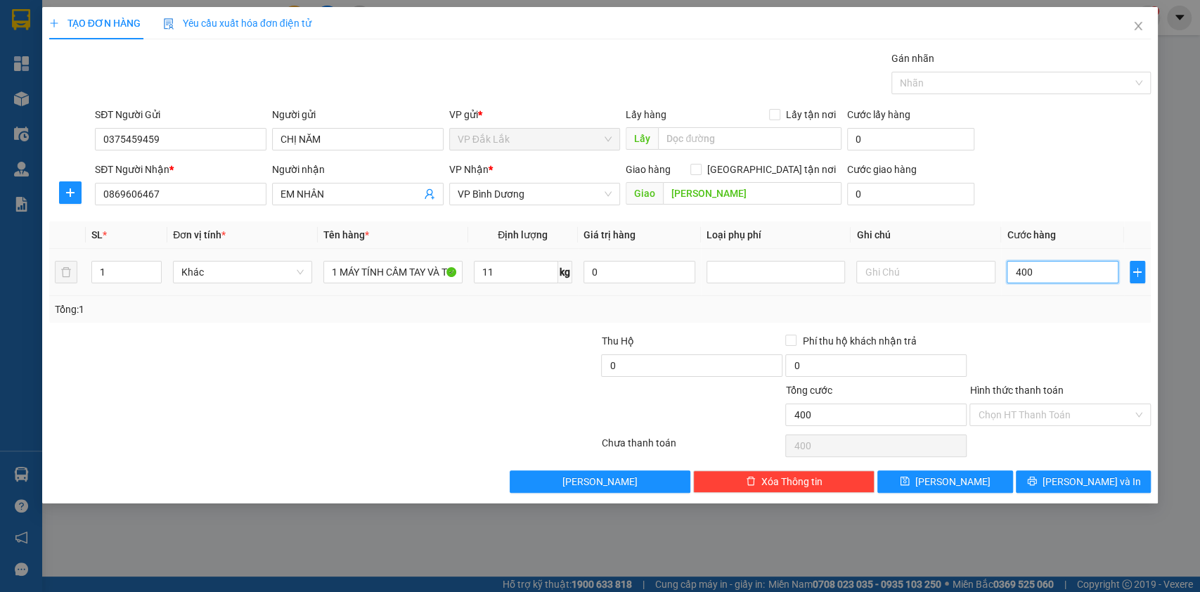
type input "4.000"
type input "40.000"
click at [377, 269] on input "1 MÁY TÍNH CẦM TAY VÀ TRÁI CÂY" at bounding box center [392, 272] width 139 height 22
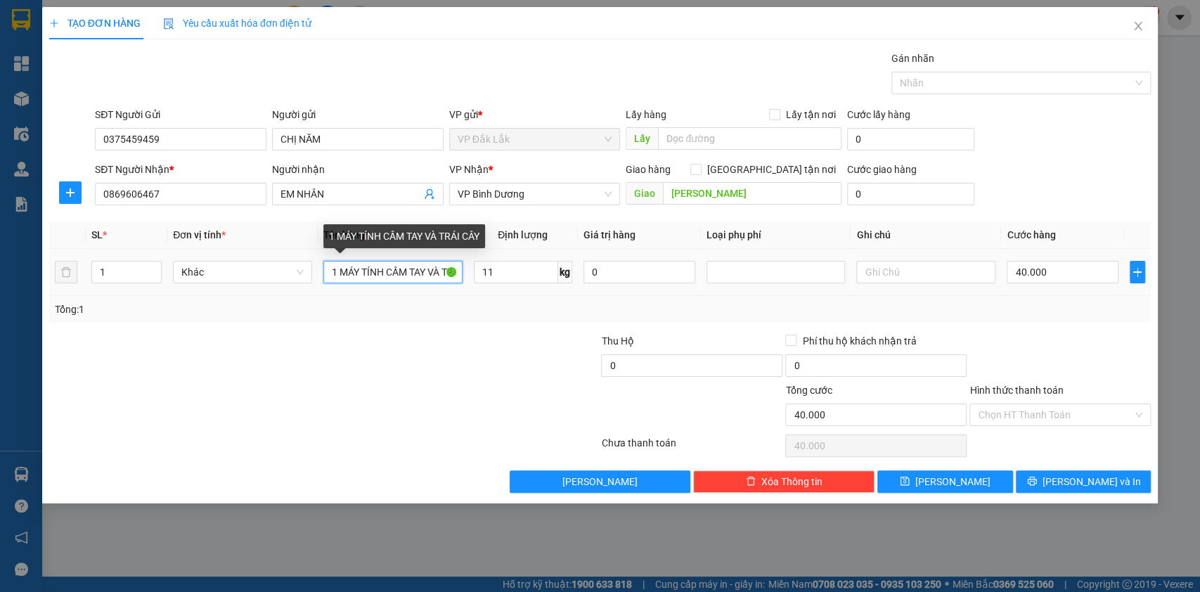
click at [377, 269] on input "1 MÁY TÍNH CẦM TAY VÀ TRÁI CÂY" at bounding box center [392, 272] width 139 height 22
type input "1 THÙNG TRÁI CÂY"
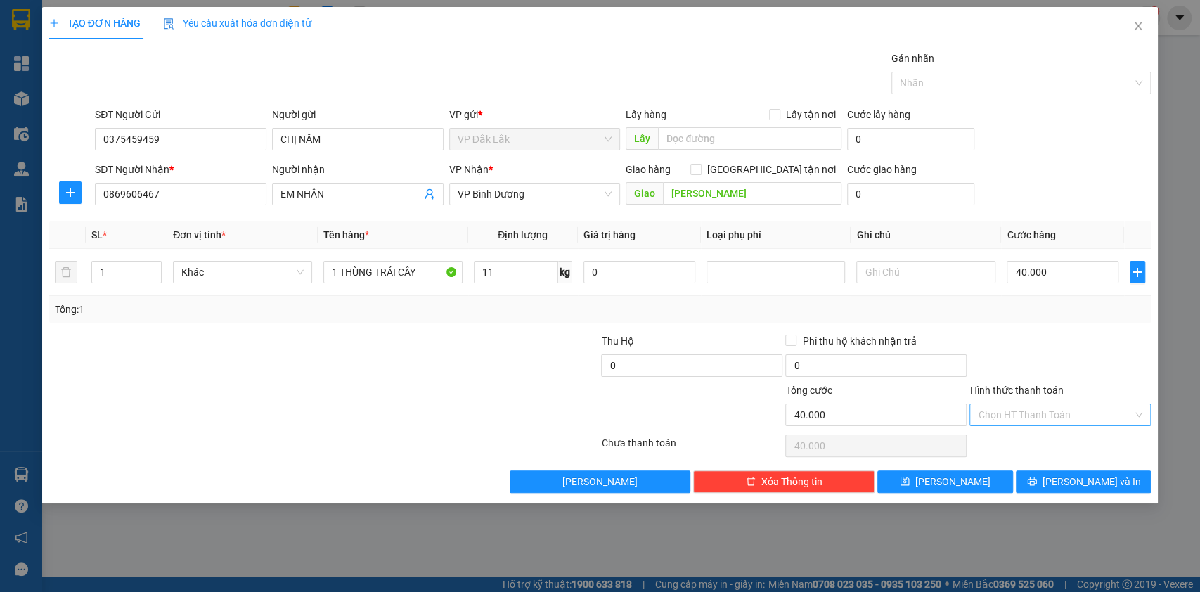
click at [994, 408] on input "Hình thức thanh toán" at bounding box center [1055, 414] width 155 height 21
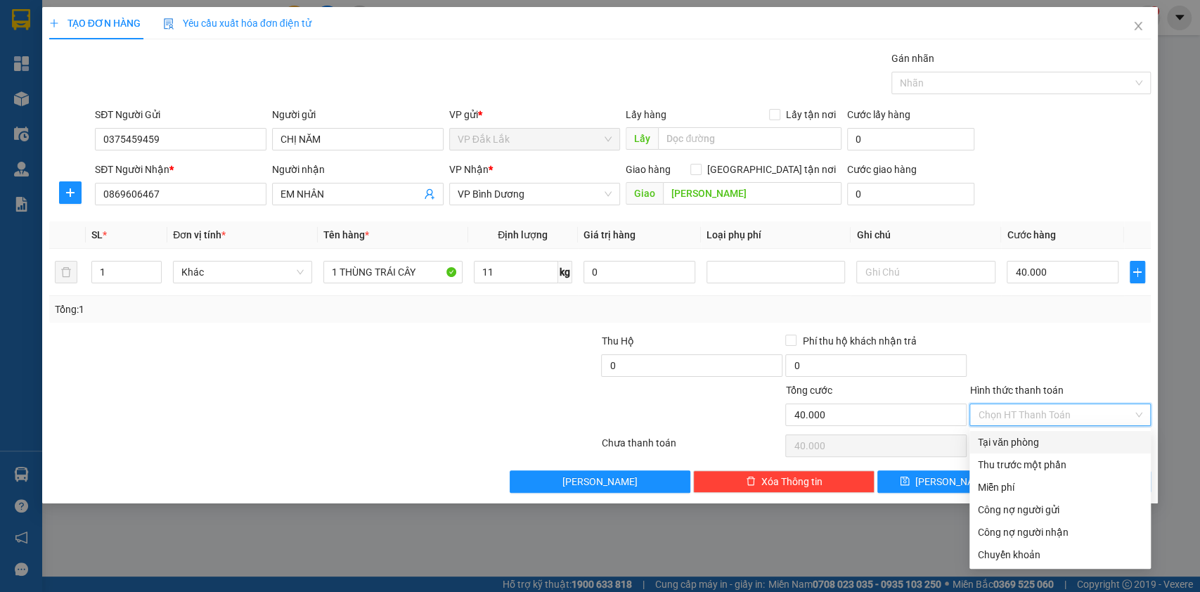
click at [1006, 441] on div "Tại văn phòng" at bounding box center [1060, 441] width 164 height 15
type input "0"
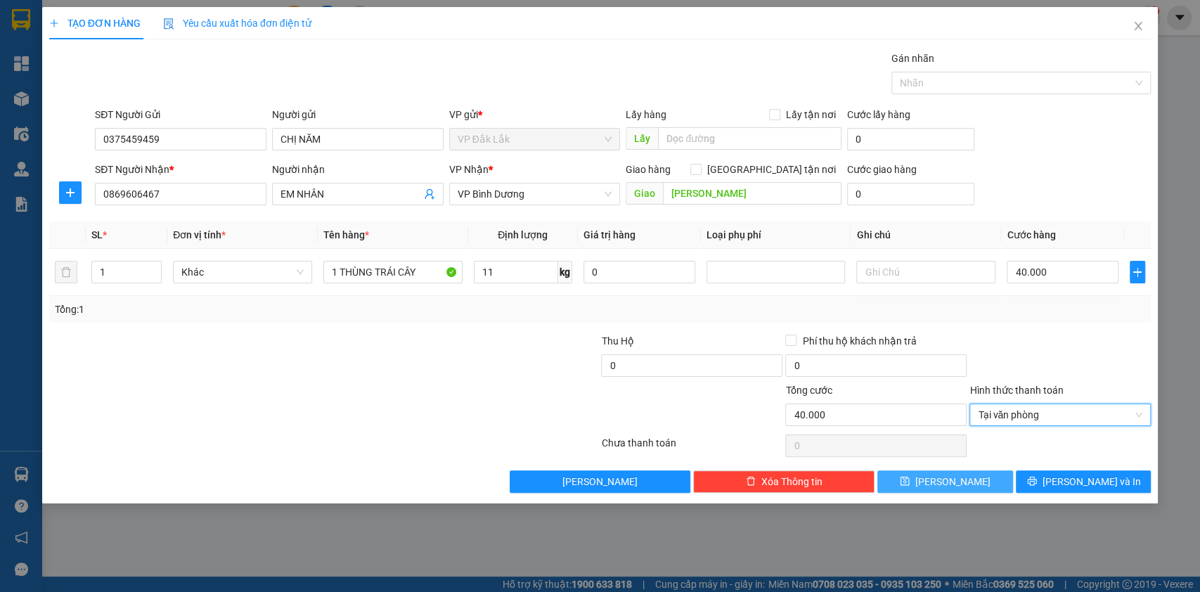
click at [939, 482] on button "Lưu" at bounding box center [944, 481] width 135 height 22
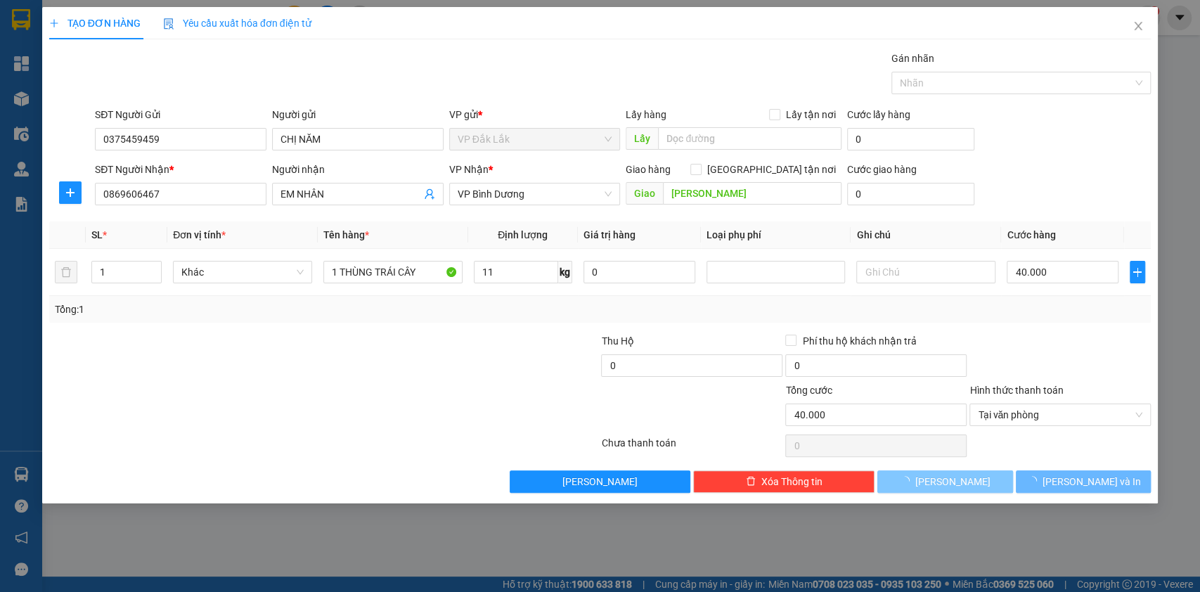
type input "0"
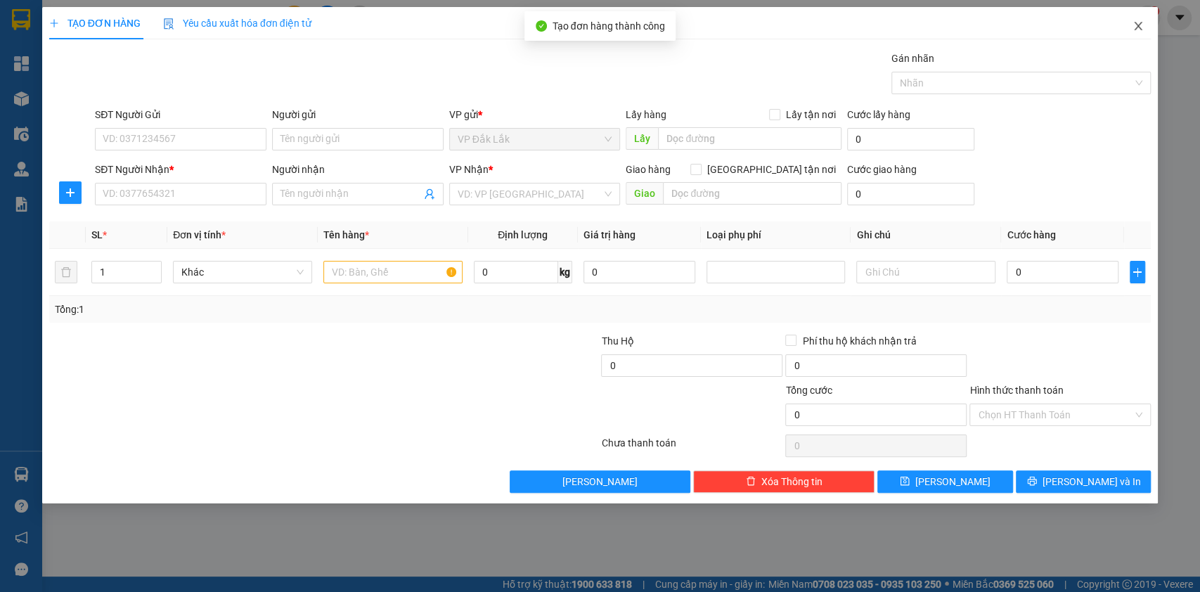
click at [1135, 20] on icon "close" at bounding box center [1137, 25] width 11 height 11
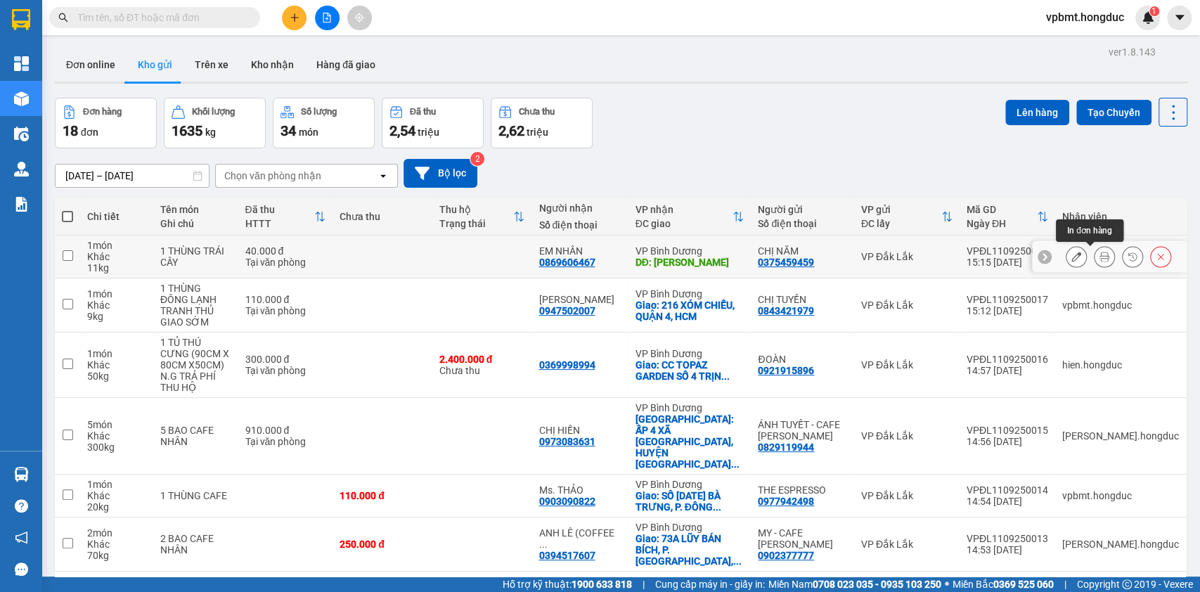
click at [1099, 258] on icon at bounding box center [1104, 257] width 10 height 10
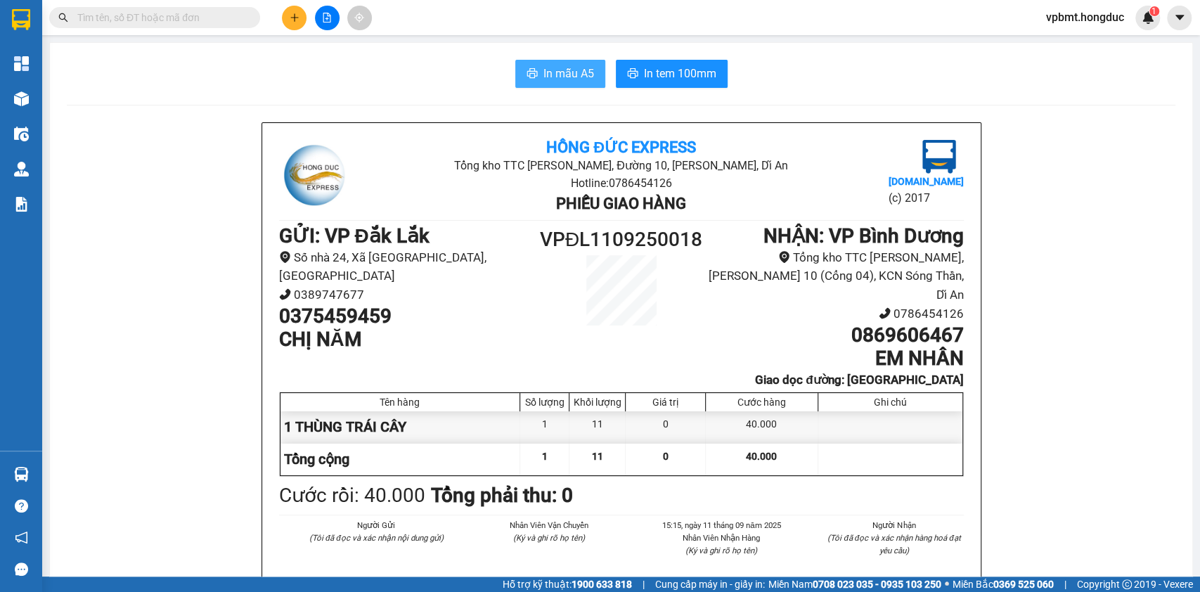
click at [555, 64] on button "In mẫu A5" at bounding box center [560, 74] width 90 height 28
click at [675, 84] on button "In tem 100mm" at bounding box center [672, 74] width 112 height 28
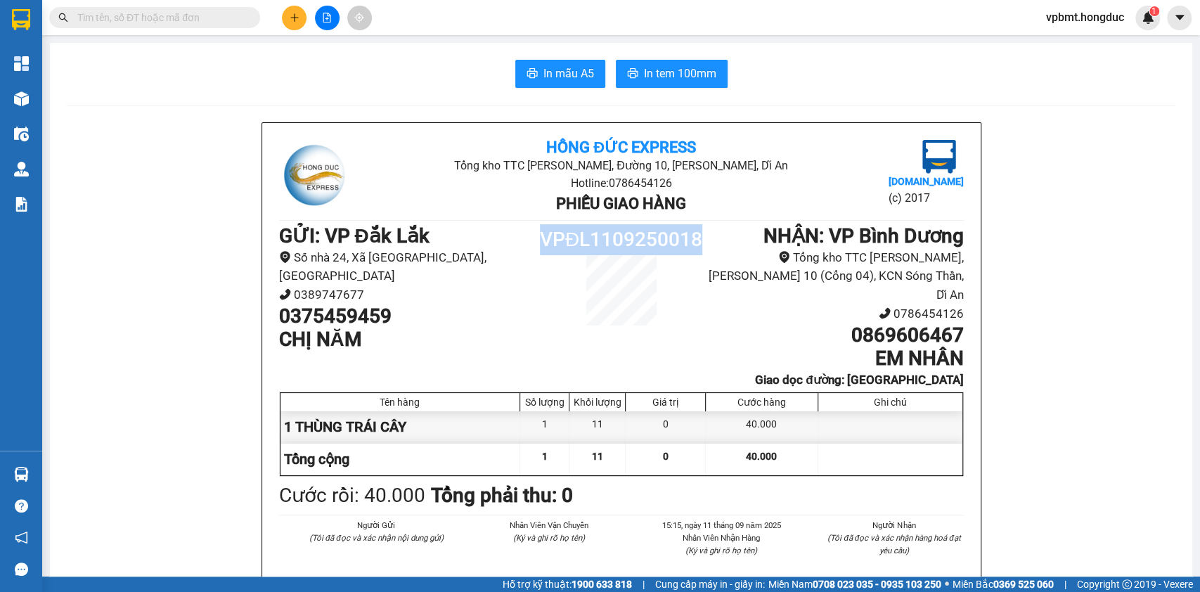
drag, startPoint x: 536, startPoint y: 235, endPoint x: 702, endPoint y: 240, distance: 166.6
click at [702, 240] on div "GỬI : VP Đắk Lắk Số nhà 24, Xã Ea K’tur, Tỉnh Đắk Lắk 0389747677 0375459459 CHỊ…" at bounding box center [621, 306] width 685 height 164
copy div "VPĐL1109250018"
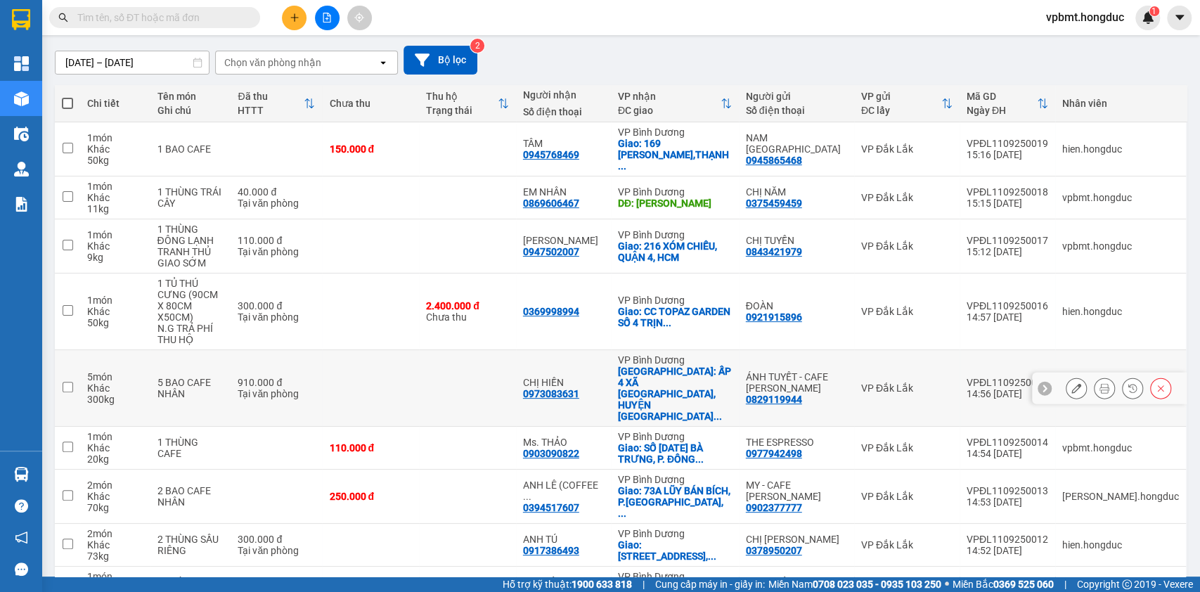
scroll to position [84, 0]
